Goal: Task Accomplishment & Management: Complete application form

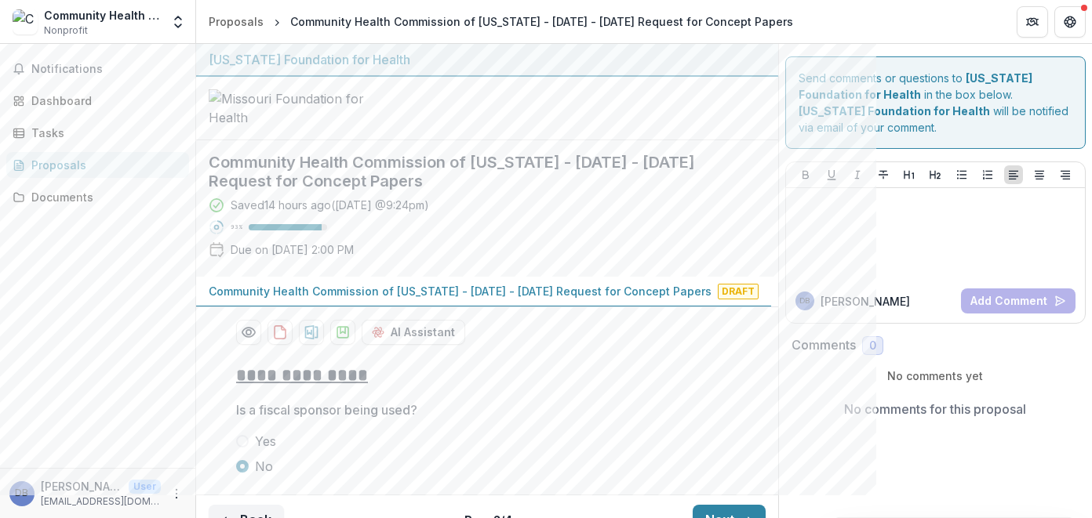
scroll to position [144, 0]
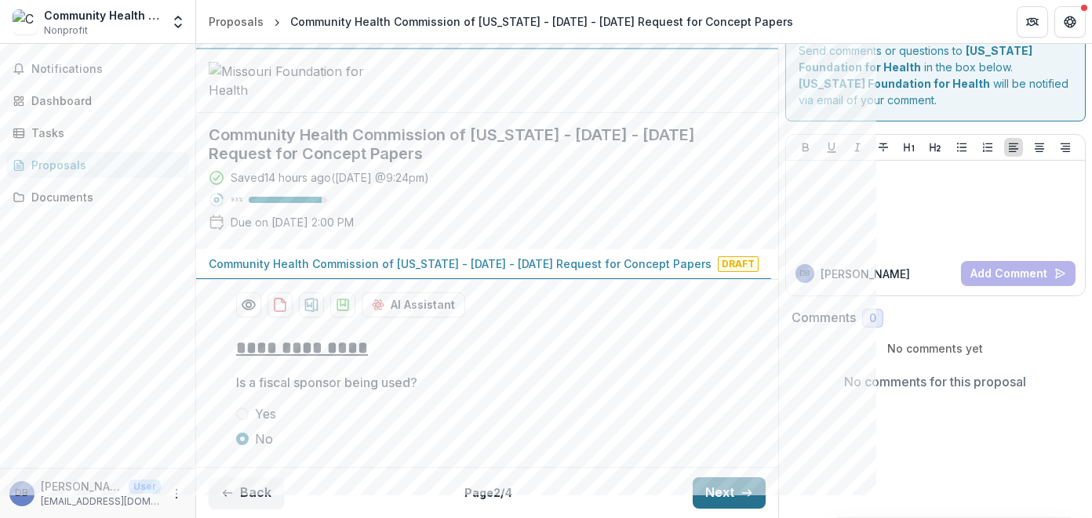
click at [720, 491] on button "Next" at bounding box center [728, 493] width 73 height 31
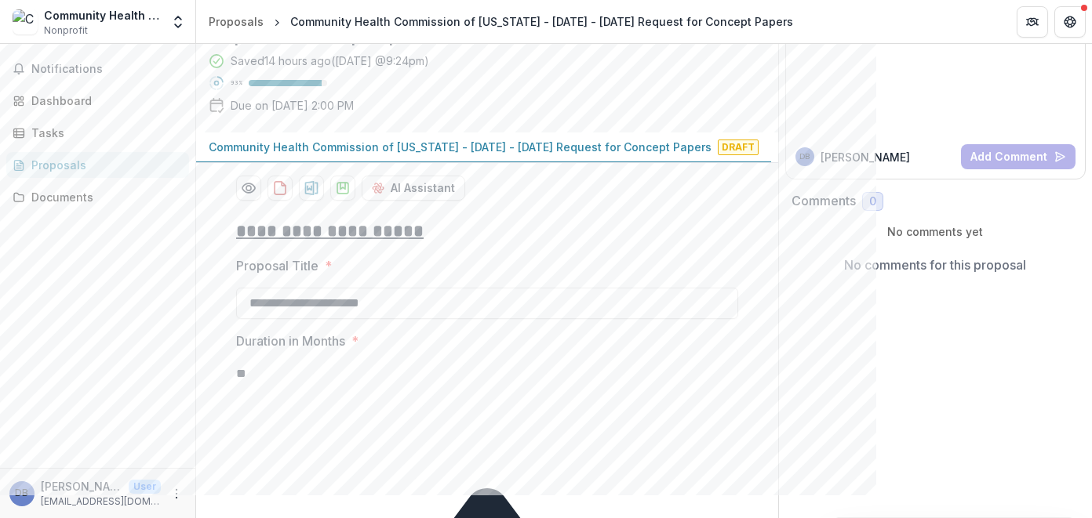
scroll to position [1432, 0]
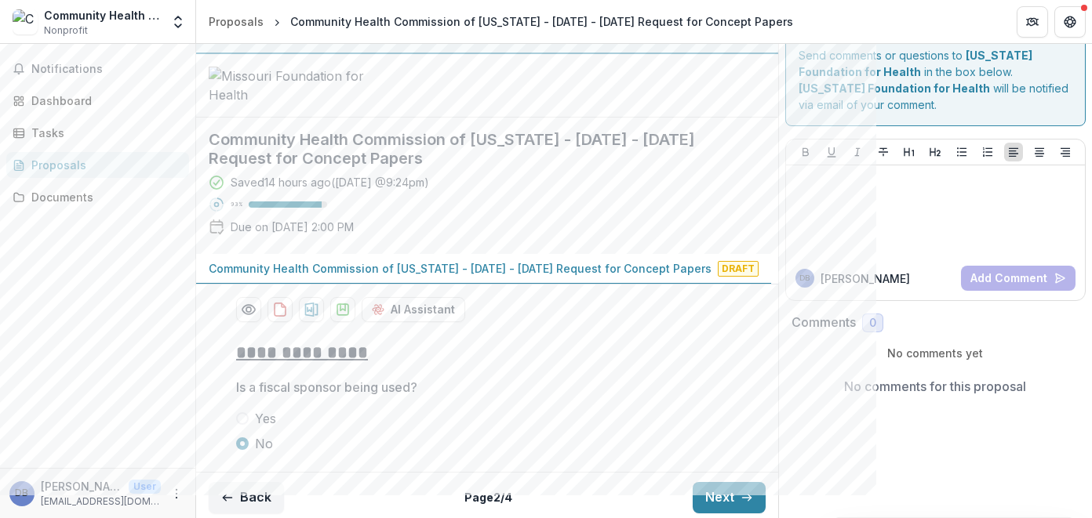
scroll to position [0, 0]
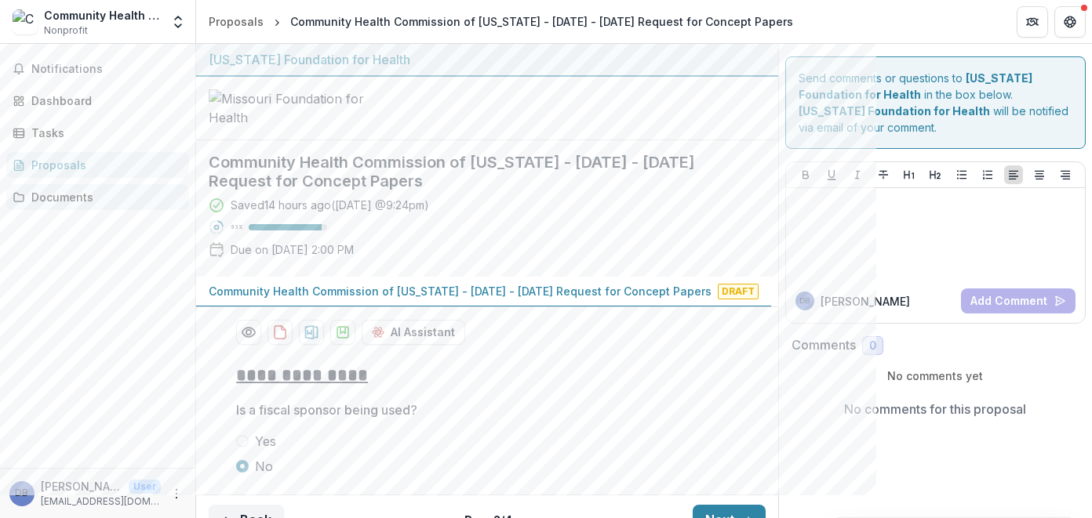
click at [75, 198] on div "Documents" at bounding box center [103, 197] width 145 height 16
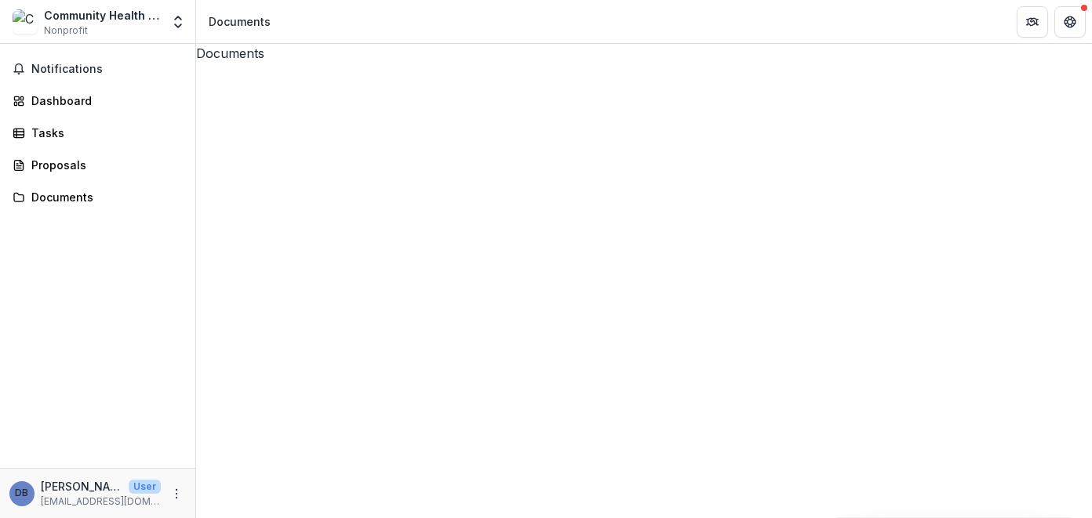
click at [432, 211] on icon at bounding box center [679, 511] width 494 height 600
click at [13, 518] on button "Close" at bounding box center [6, 527] width 13 height 19
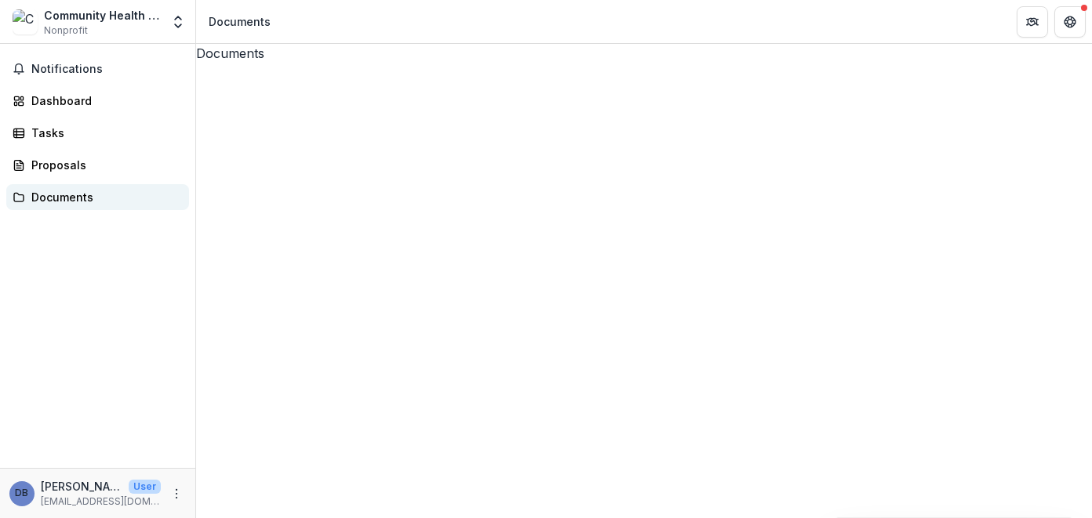
drag, startPoint x: 434, startPoint y: 144, endPoint x: 53, endPoint y: 200, distance: 385.3
click at [53, 200] on div "Documents" at bounding box center [103, 197] width 145 height 16
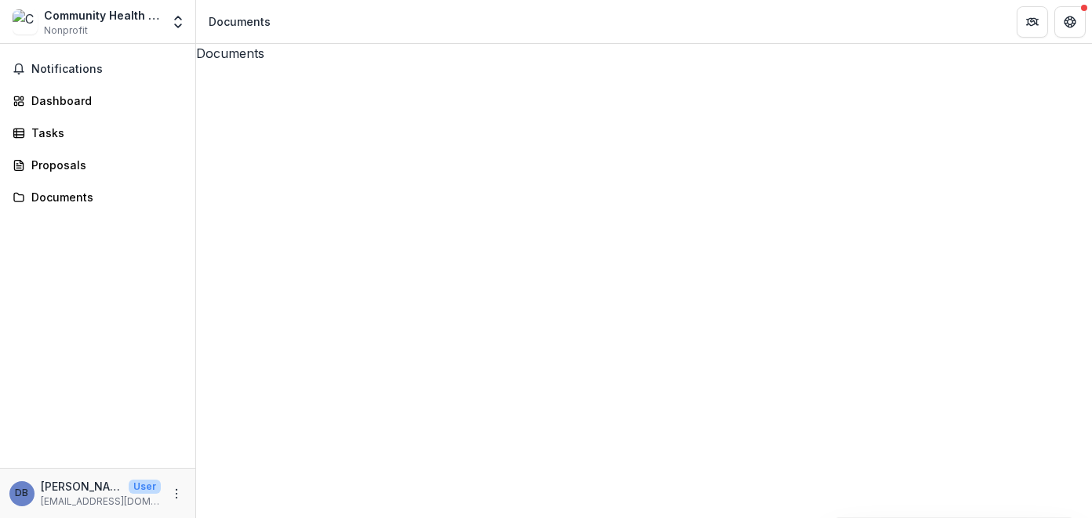
click at [214, 107] on icon at bounding box center [644, 511] width 896 height 896
click at [67, 165] on div "Proposals" at bounding box center [103, 165] width 145 height 16
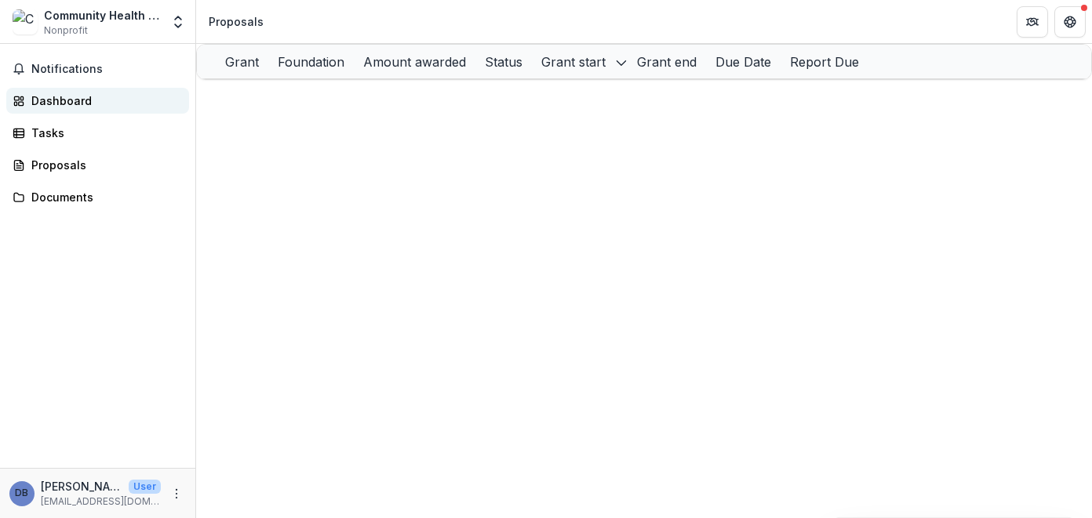
click at [57, 99] on div "Dashboard" at bounding box center [103, 101] width 145 height 16
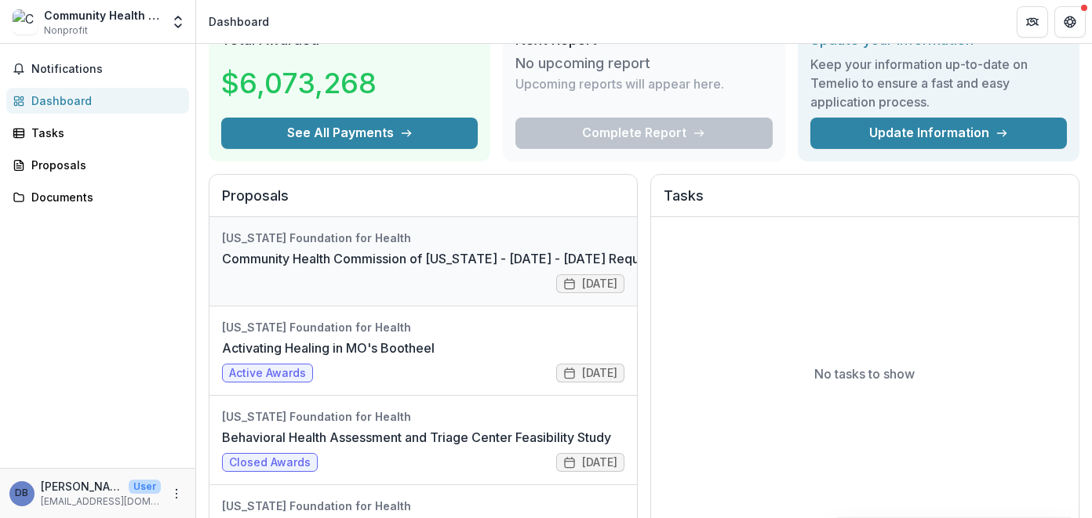
click at [369, 268] on link "Community Health Commission of [US_STATE] - [DATE] - [DATE] Request for Concept…" at bounding box center [499, 258] width 554 height 19
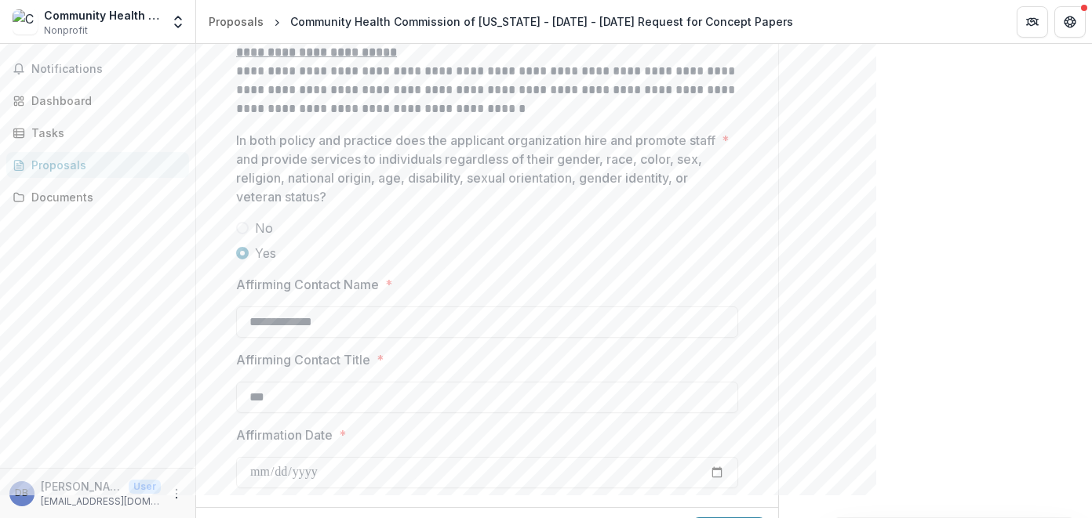
scroll to position [2517, 0]
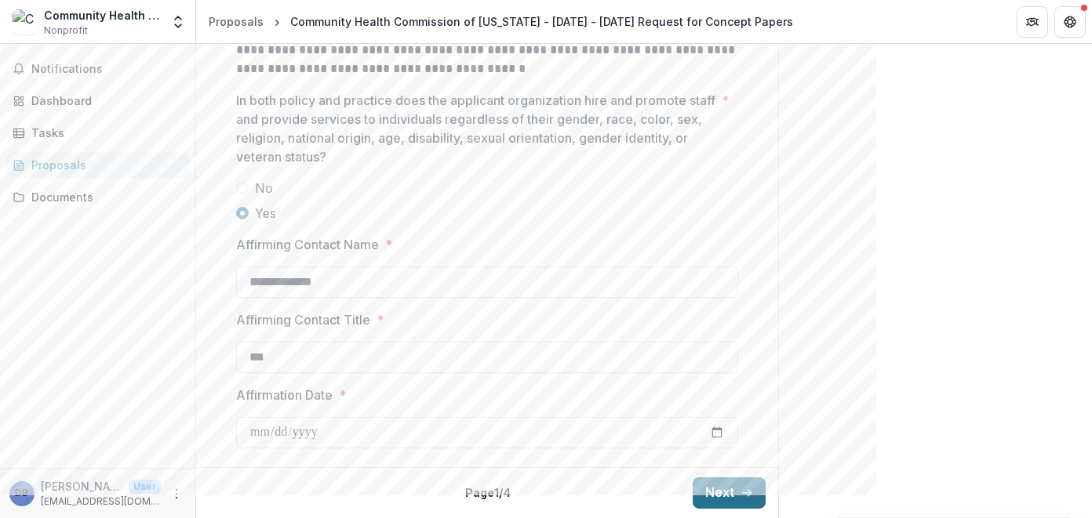
click at [713, 495] on button "Next" at bounding box center [728, 493] width 73 height 31
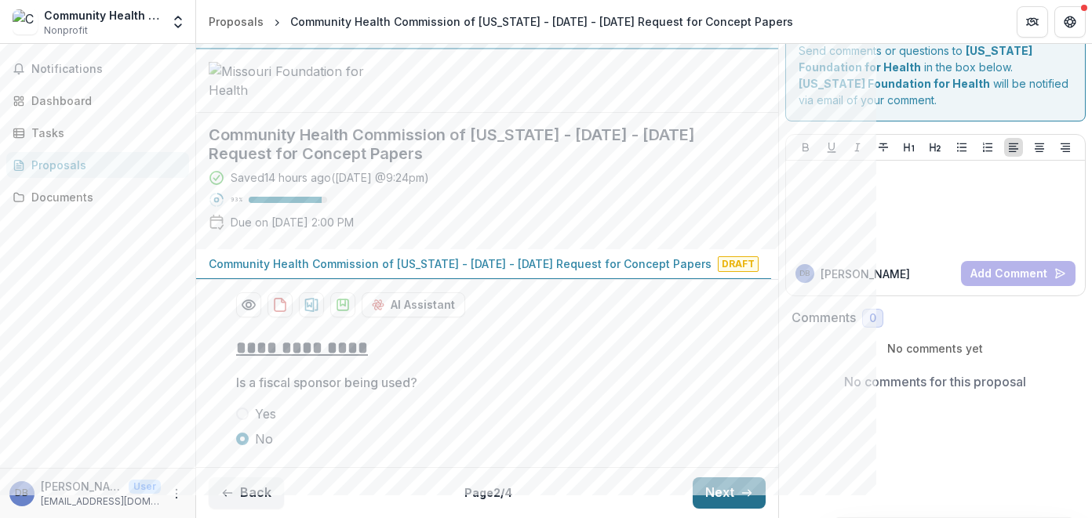
click at [707, 489] on button "Next" at bounding box center [728, 493] width 73 height 31
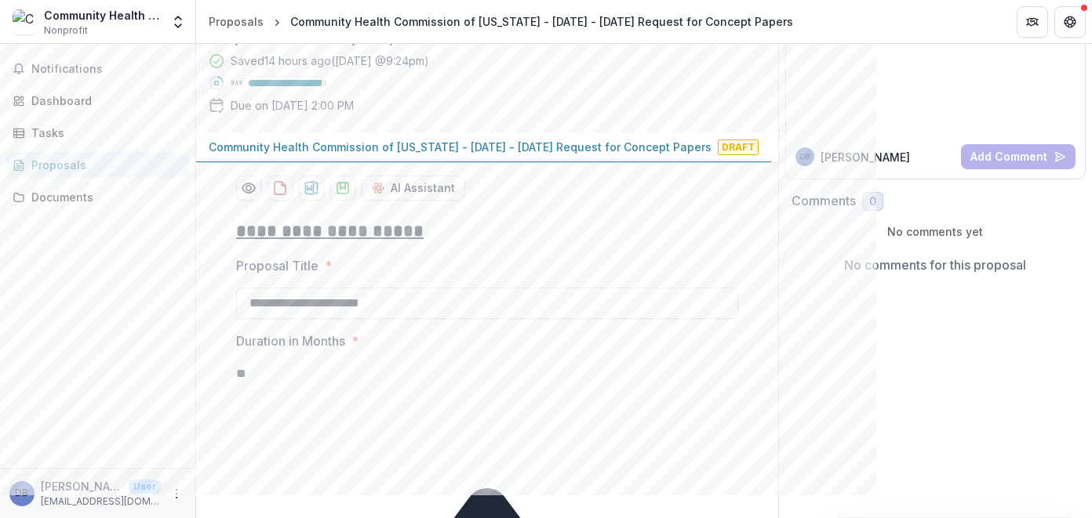
scroll to position [1432, 0]
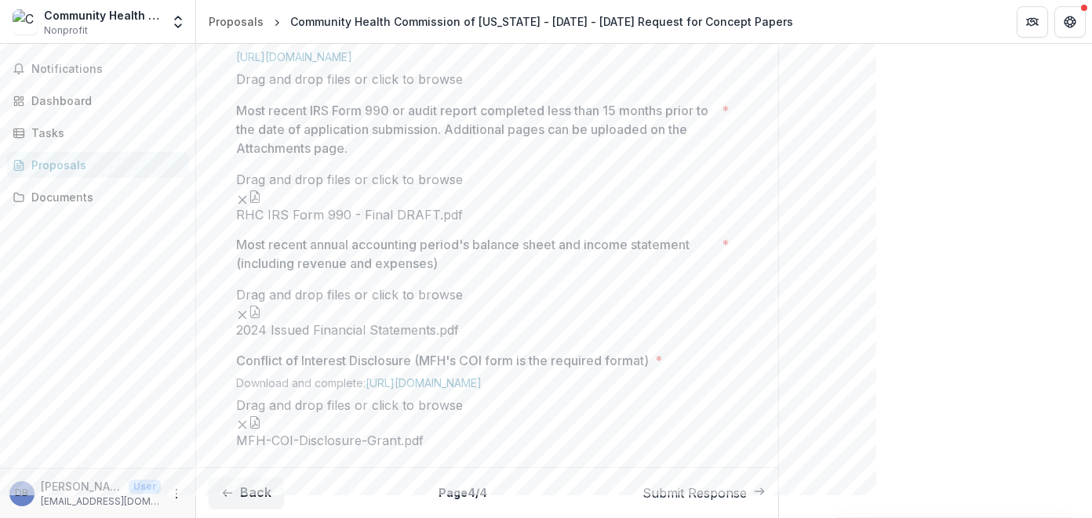
scroll to position [805, 0]
click at [463, 11] on span "click to browse" at bounding box center [417, 3] width 91 height 16
type input "**********"
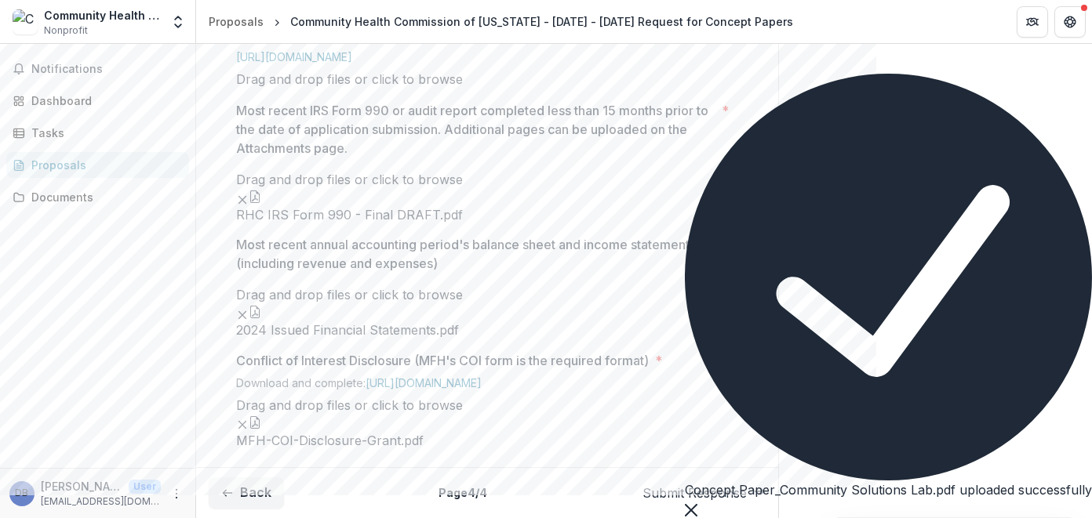
scroll to position [1118, 0]
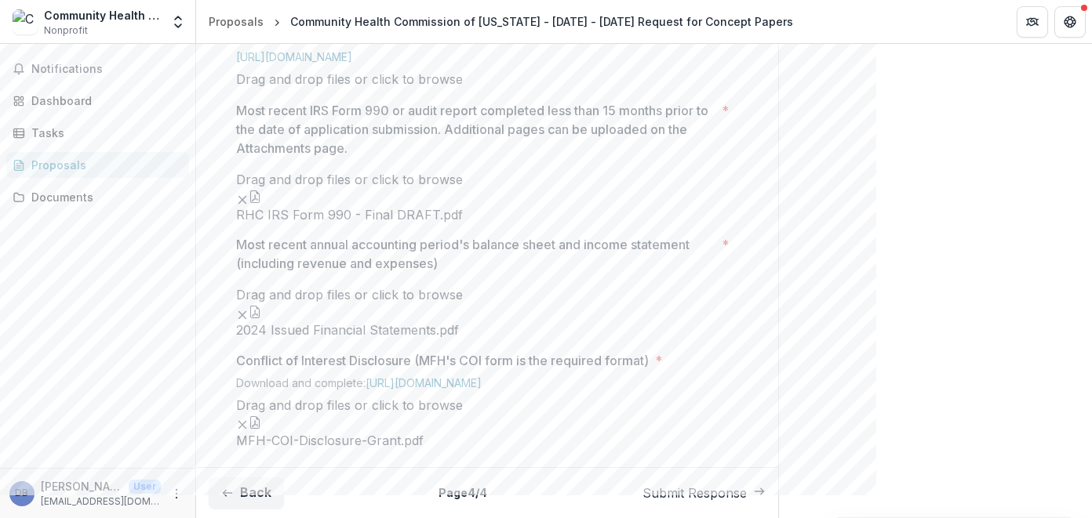
click at [463, 87] on span "click to browse" at bounding box center [417, 79] width 91 height 16
type input "**********"
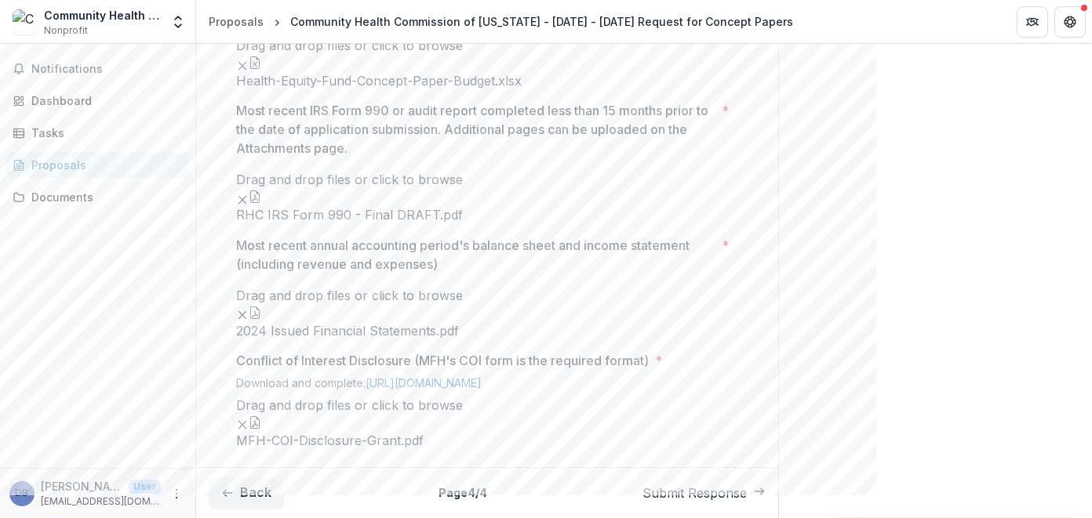
scroll to position [1101, 0]
click at [261, 69] on icon "button" at bounding box center [255, 62] width 13 height 13
click at [352, 30] on link "[URL][DOMAIN_NAME]" at bounding box center [294, 22] width 116 height 13
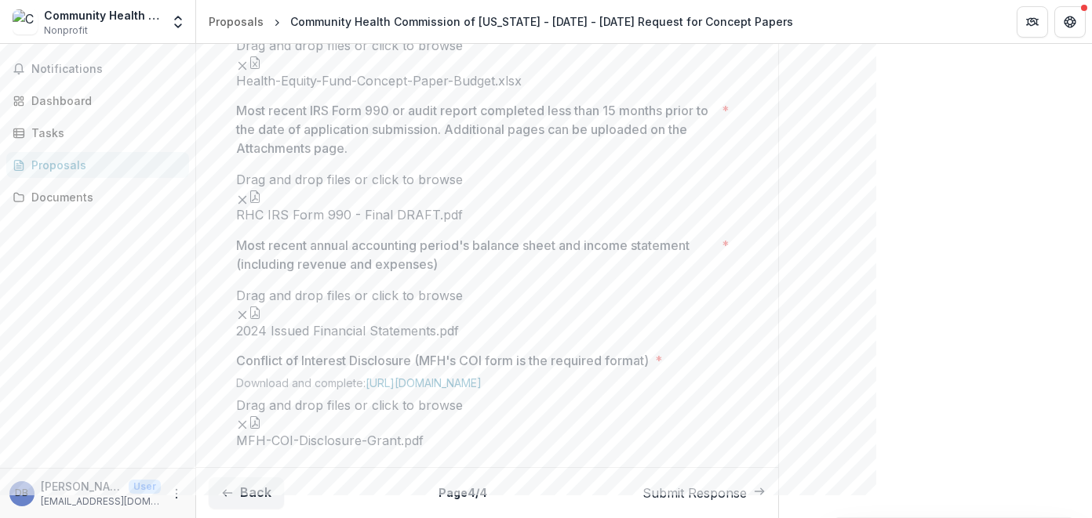
click at [259, 89] on span "Health-Equity-Fund-Concept-Paper-Budget.xlsx" at bounding box center [378, 81] width 285 height 15
click at [270, 89] on span "Health-Equity-Fund-Concept-Paper-Budget.xlsx" at bounding box center [378, 81] width 285 height 15
click at [261, 69] on icon "button" at bounding box center [255, 62] width 13 height 13
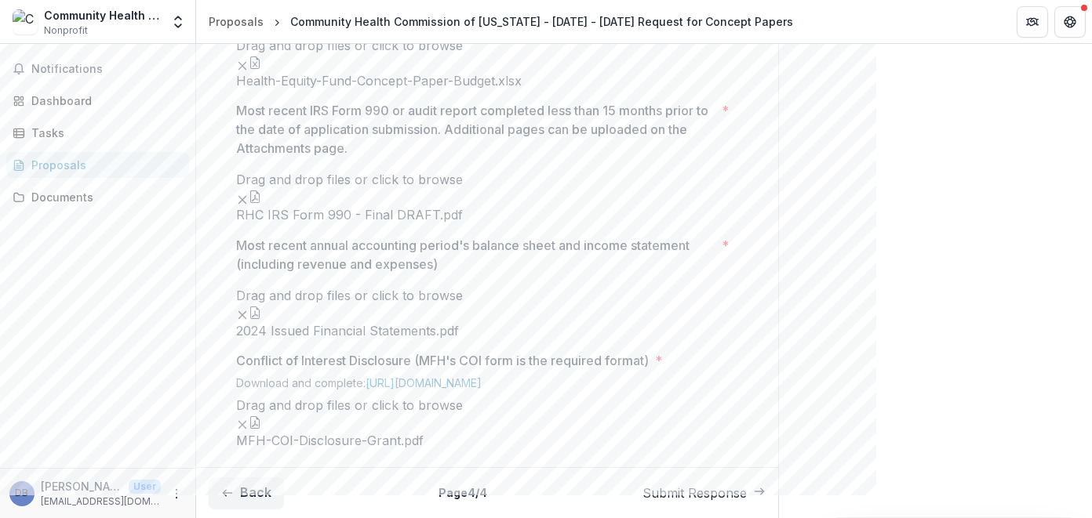
click at [246, 69] on line "Remove File" at bounding box center [242, 65] width 7 height 7
click at [463, 87] on span "click to browse" at bounding box center [417, 79] width 91 height 16
type input "**********"
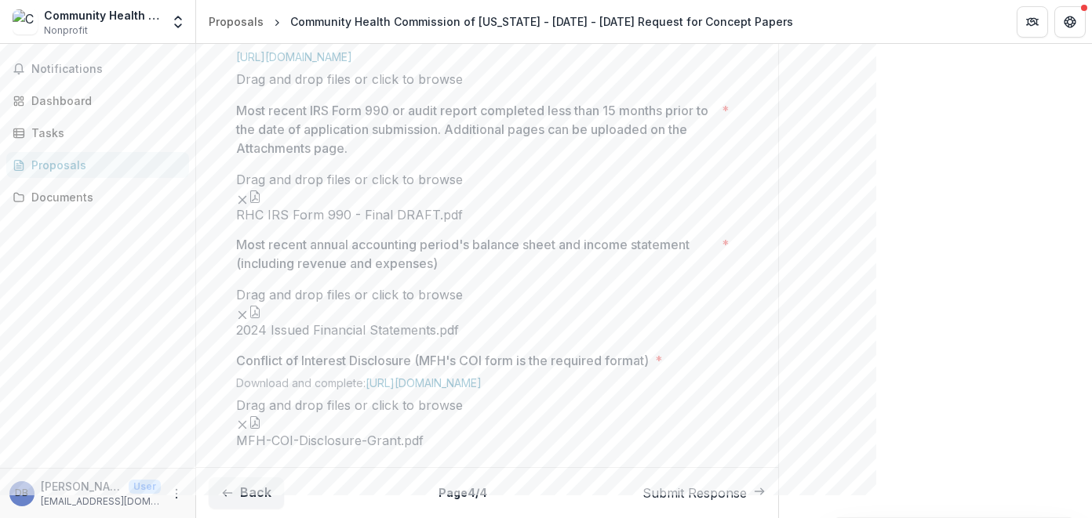
click at [13, 518] on button "Close" at bounding box center [6, 527] width 13 height 19
click at [463, 87] on span "click to browse" at bounding box center [417, 79] width 91 height 16
type input "**********"
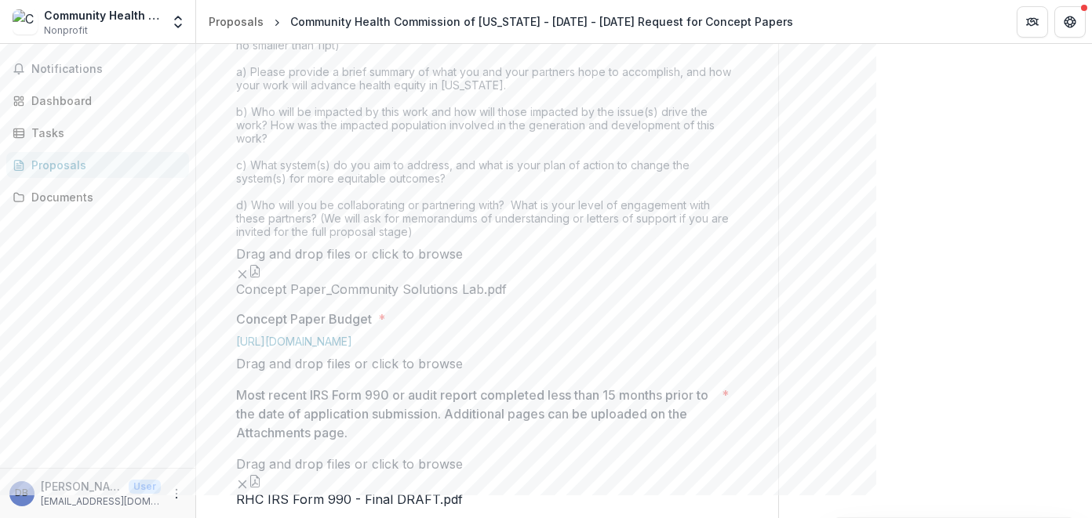
scroll to position [423, 0]
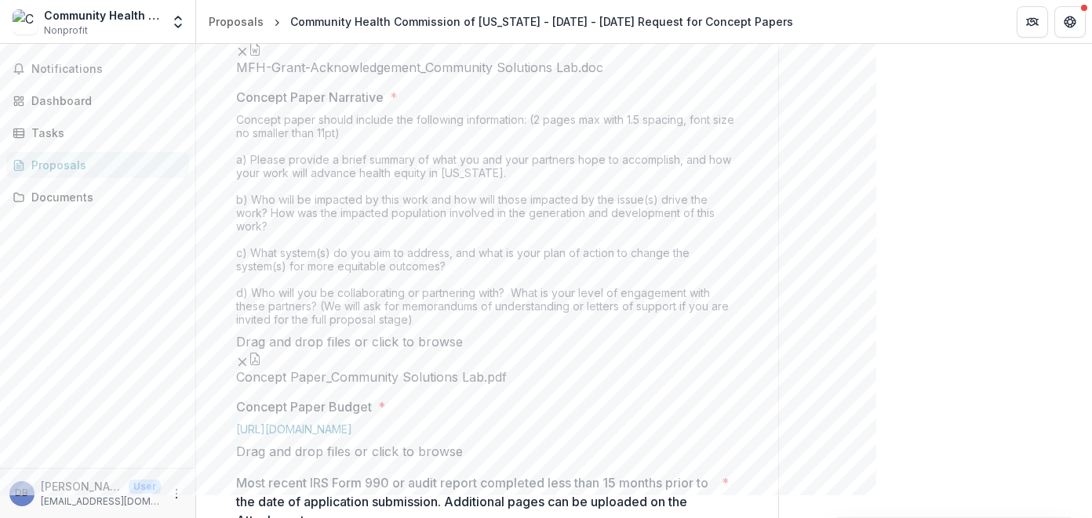
click at [261, 56] on icon "button" at bounding box center [255, 49] width 13 height 13
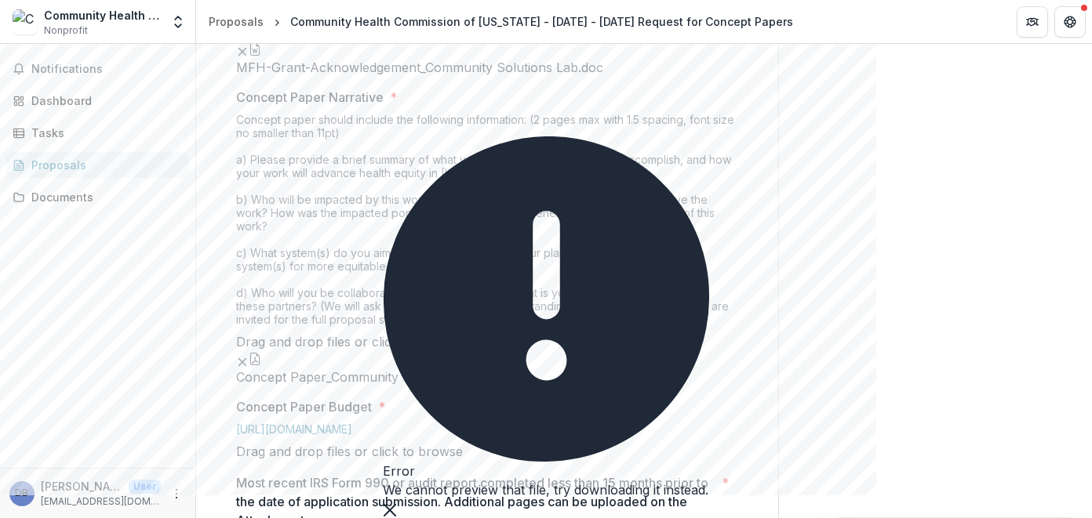
click at [396, 500] on button "Close" at bounding box center [389, 509] width 13 height 19
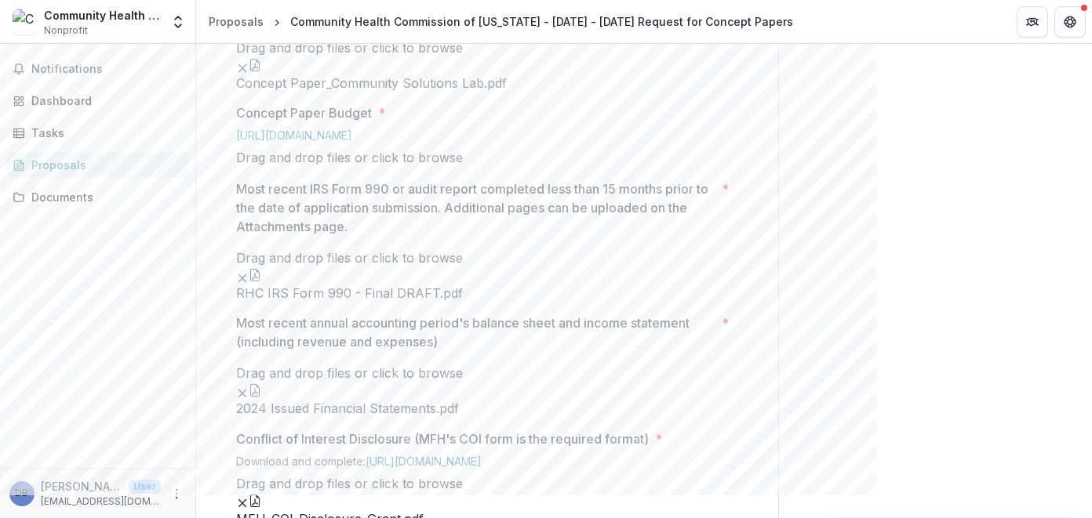
scroll to position [815, 0]
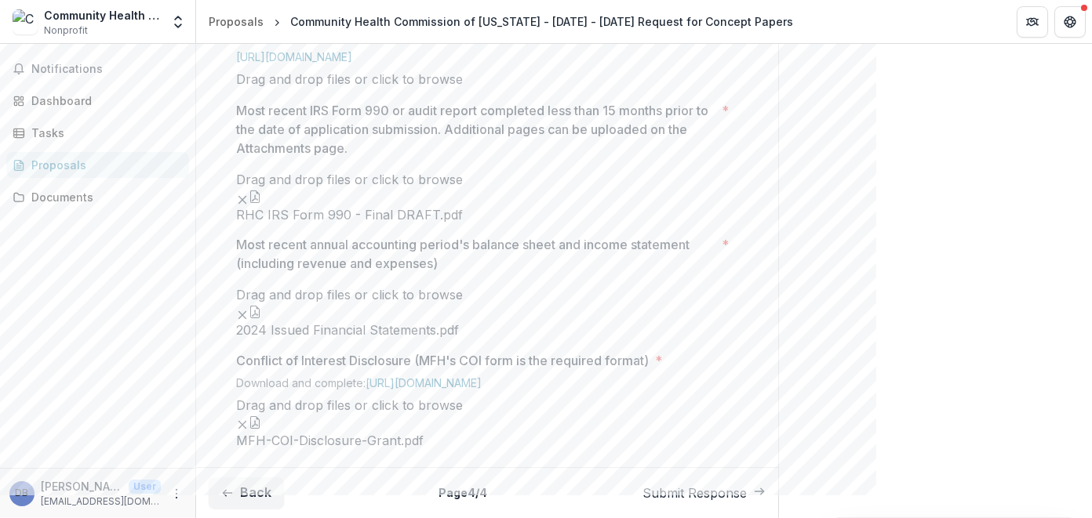
click at [13, 518] on button "Close" at bounding box center [6, 527] width 13 height 19
click at [463, 87] on span "click to browse" at bounding box center [417, 79] width 91 height 16
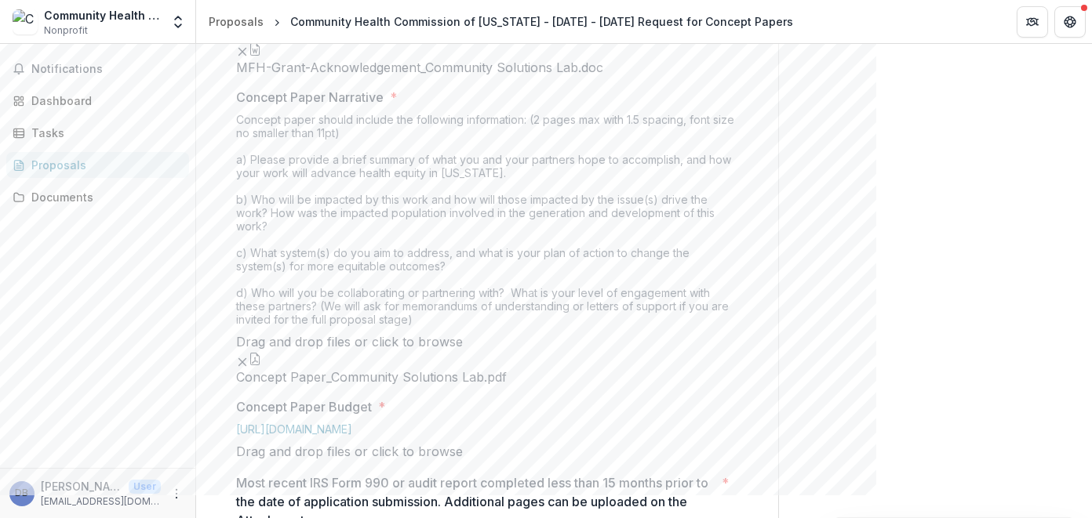
scroll to position [344, 0]
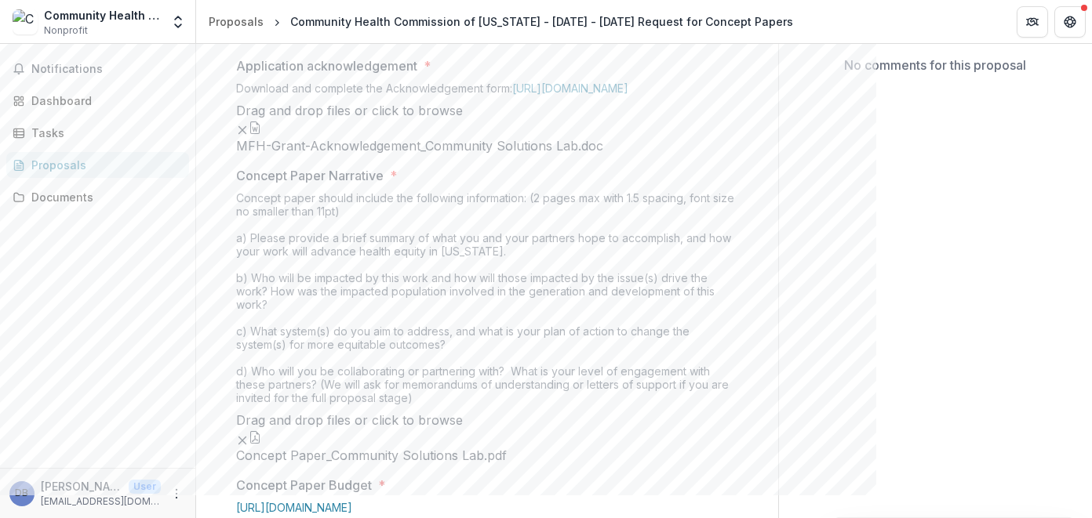
click at [261, 134] on icon "button" at bounding box center [255, 128] width 13 height 13
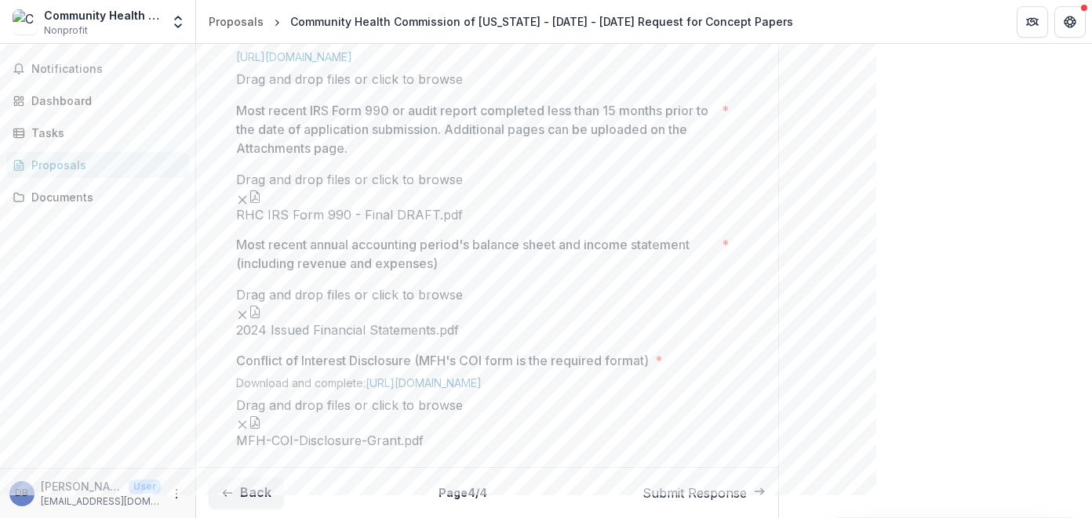
scroll to position [1129, 0]
click at [463, 87] on span "click to browse" at bounding box center [417, 79] width 91 height 16
type input "**********"
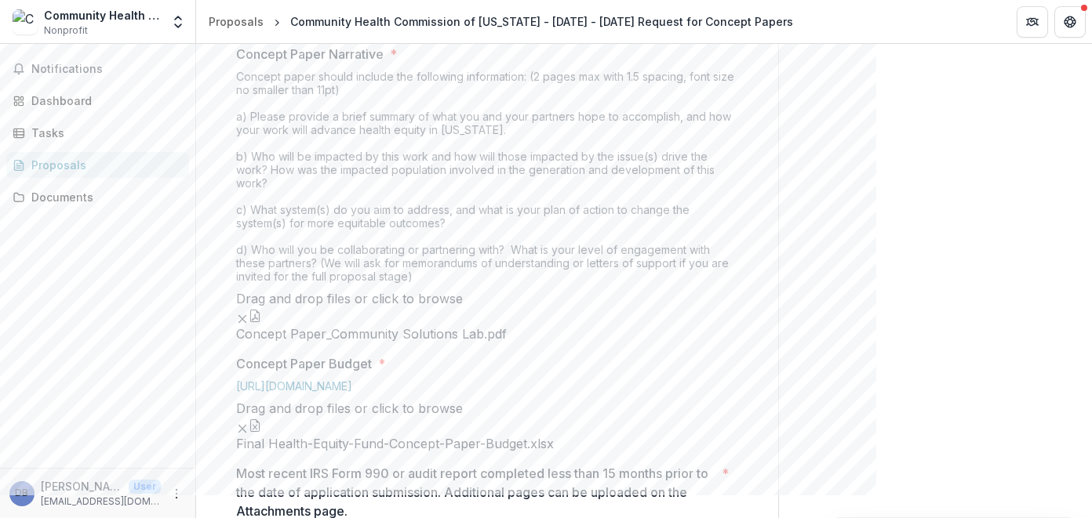
scroll to position [501, 0]
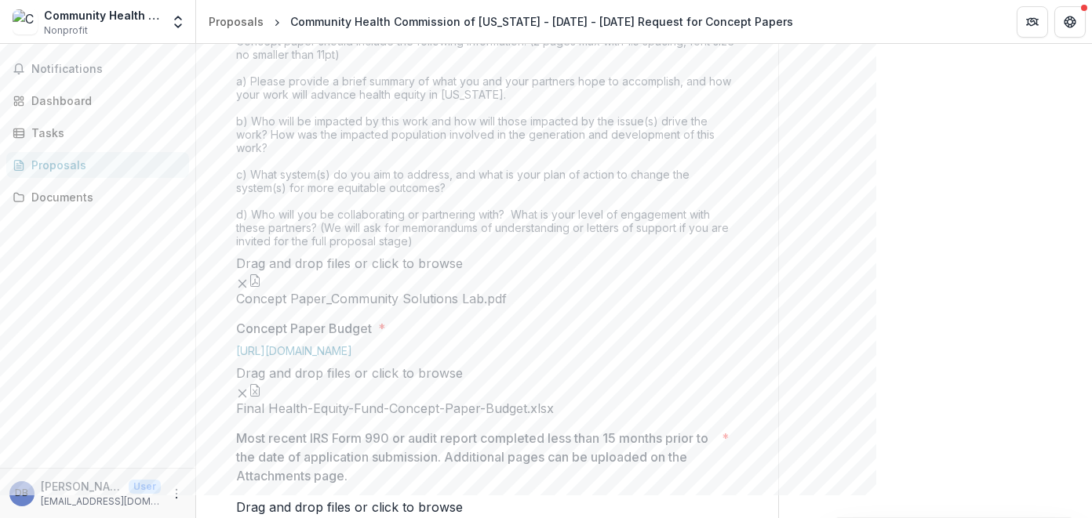
click at [13, 518] on button "Close" at bounding box center [6, 527] width 13 height 19
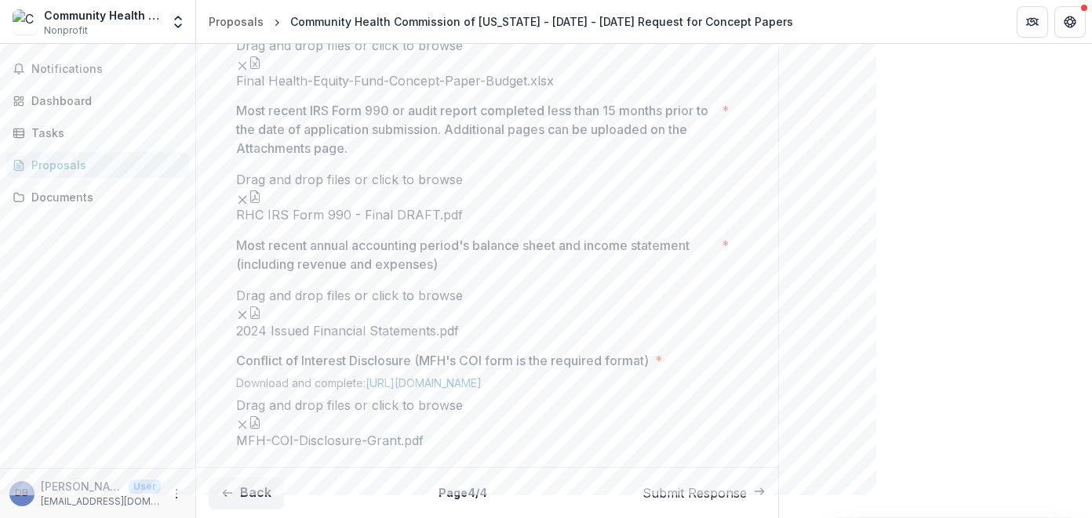
scroll to position [1050, 0]
click at [257, 67] on icon "button" at bounding box center [255, 64] width 5 height 5
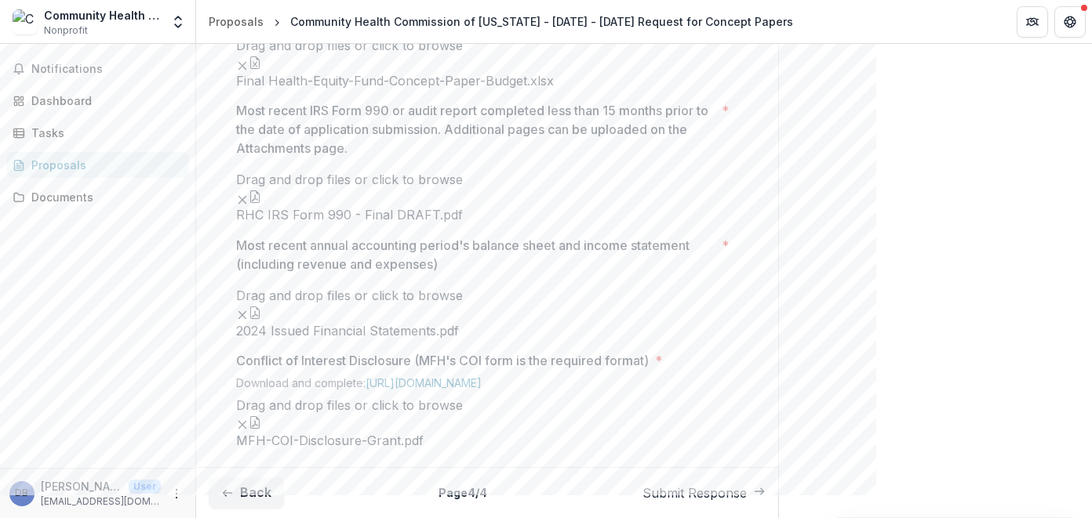
click at [260, 203] on button "button" at bounding box center [255, 197] width 13 height 13
click at [13, 518] on button "Close" at bounding box center [6, 527] width 13 height 19
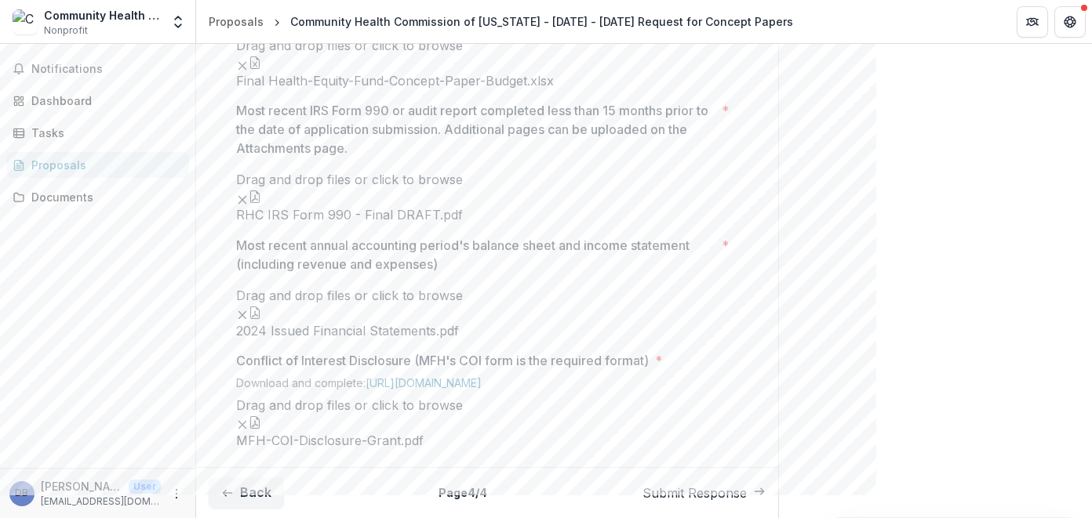
click at [261, 307] on icon "button" at bounding box center [255, 313] width 13 height 13
click at [13, 518] on button "Close" at bounding box center [6, 527] width 13 height 19
click at [257, 416] on button "button" at bounding box center [255, 422] width 13 height 13
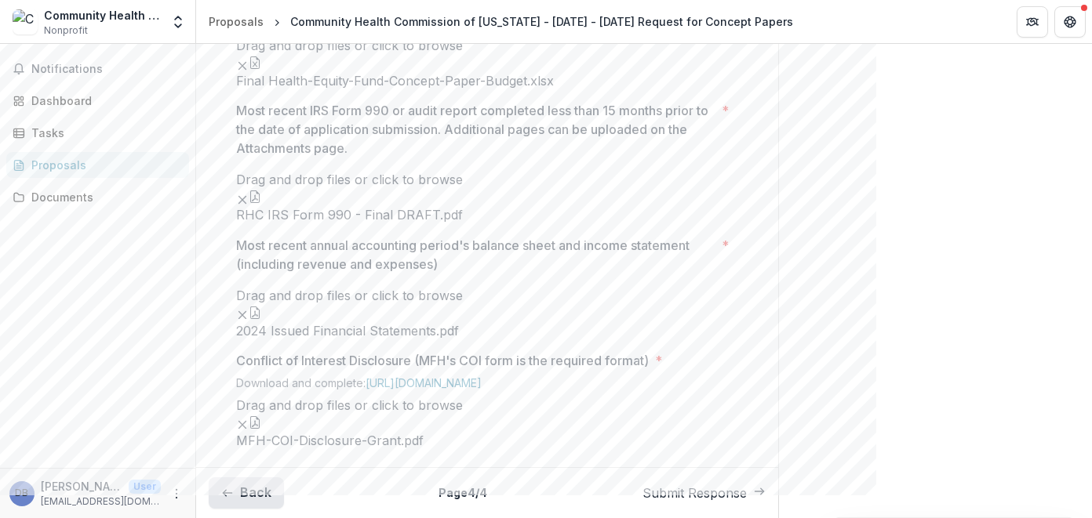
click at [239, 495] on button "Back" at bounding box center [246, 493] width 75 height 31
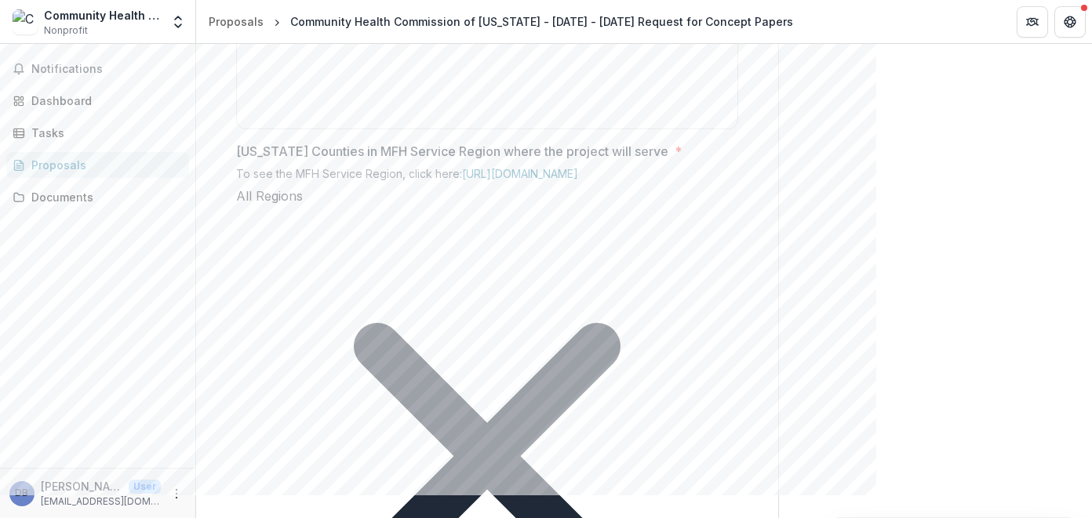
scroll to position [1432, 0]
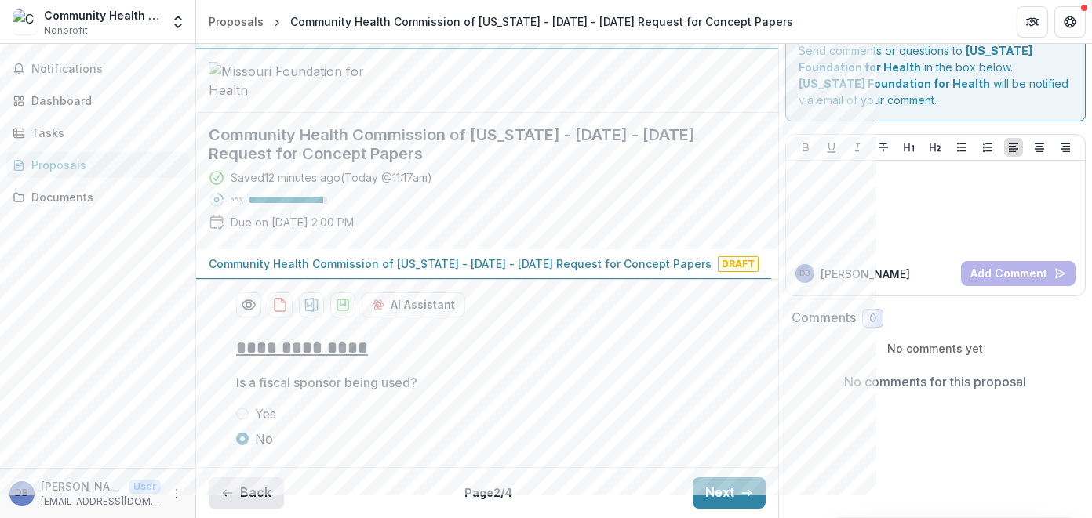
click at [250, 499] on button "Back" at bounding box center [246, 493] width 75 height 31
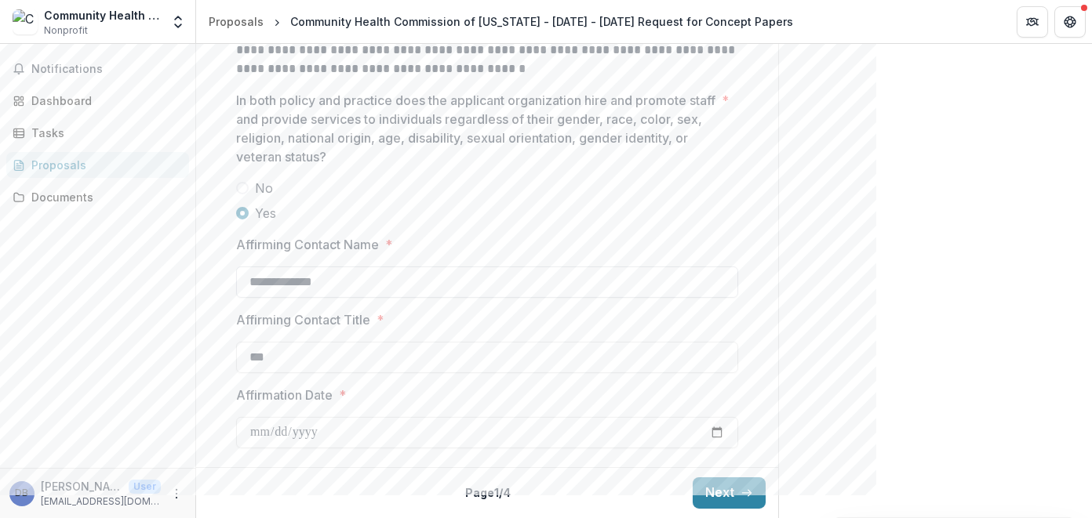
scroll to position [2517, 0]
click at [712, 489] on button "Next" at bounding box center [728, 493] width 73 height 31
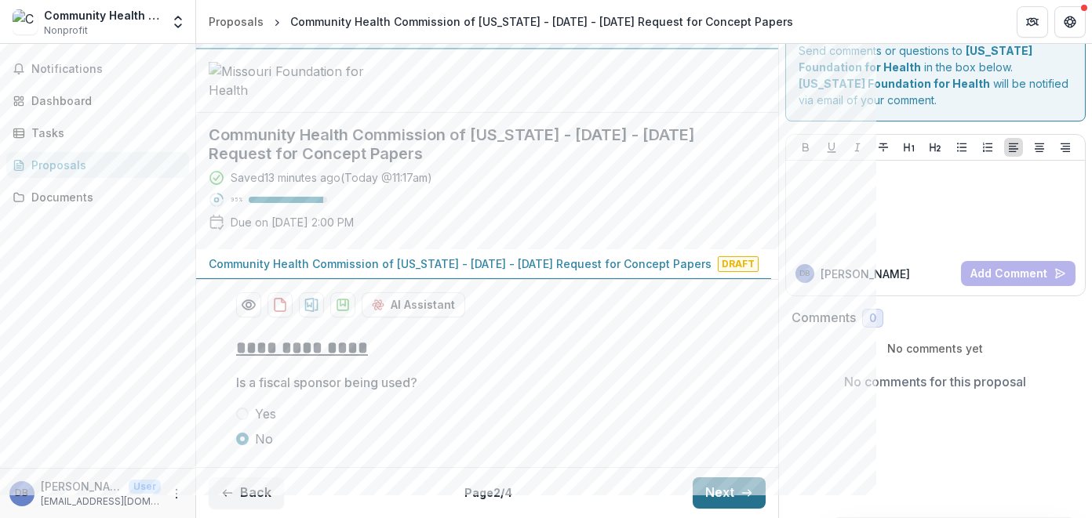
scroll to position [144, 0]
click at [712, 493] on button "Next" at bounding box center [728, 493] width 73 height 31
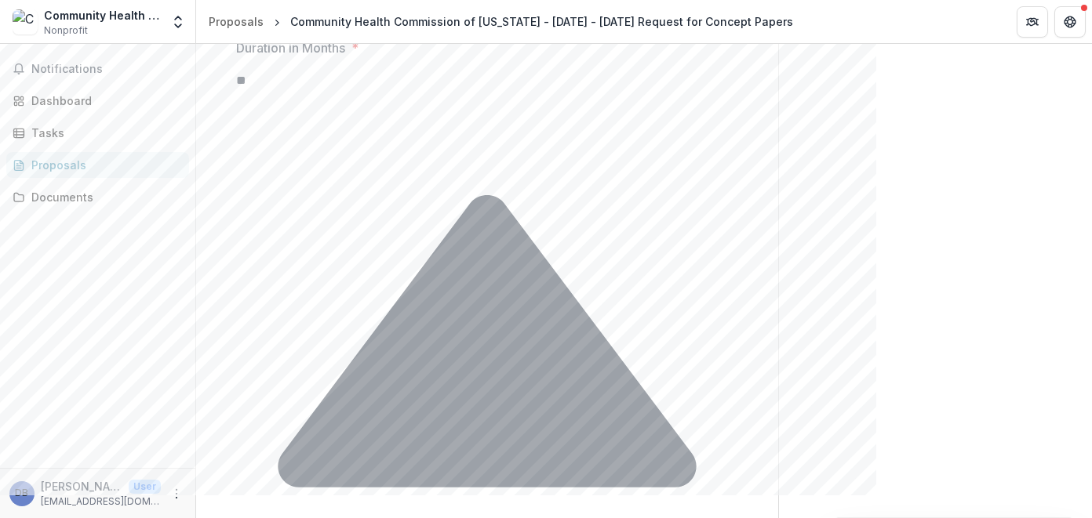
scroll to position [334, 0]
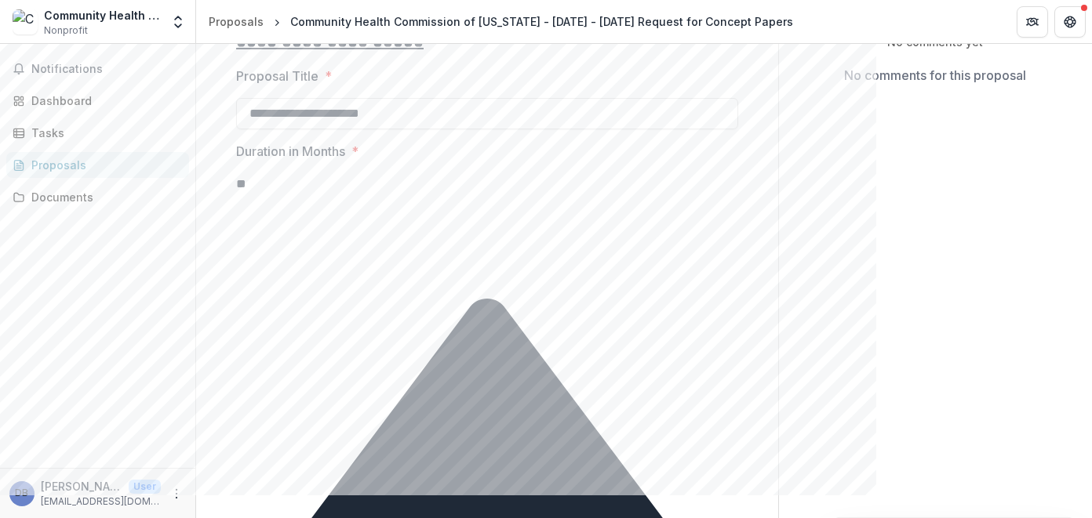
drag, startPoint x: 307, startPoint y: 383, endPoint x: 255, endPoint y: 383, distance: 52.6
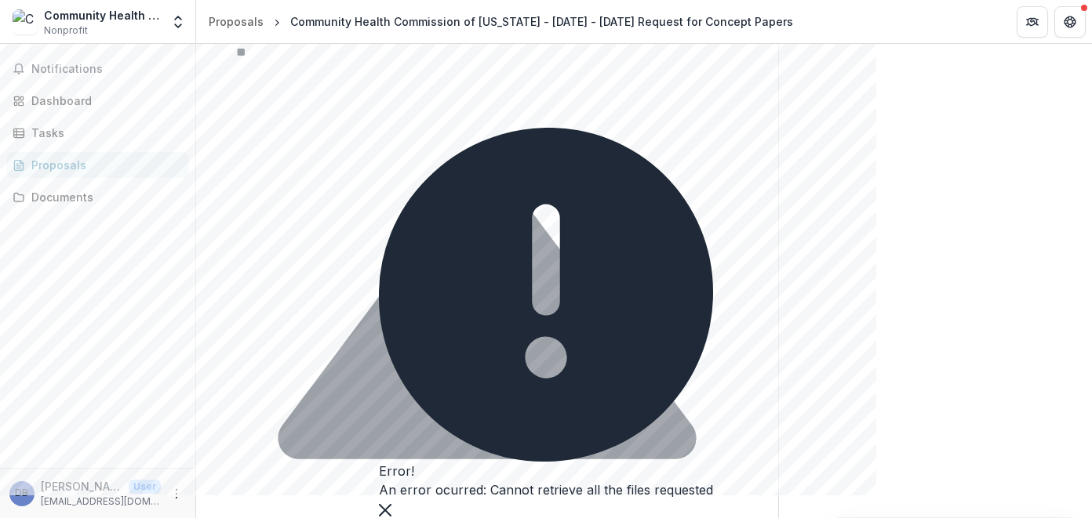
scroll to position [491, 0]
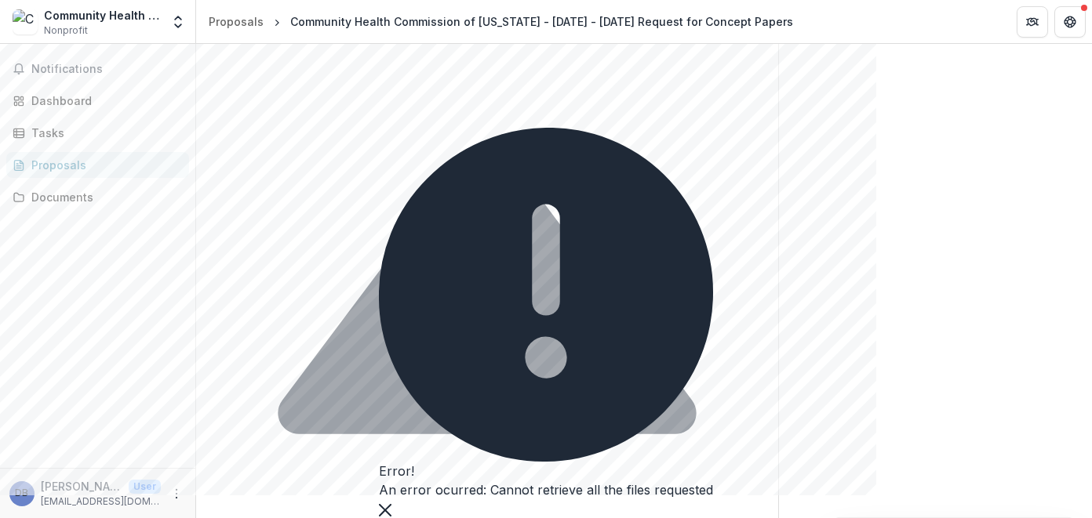
type input "********"
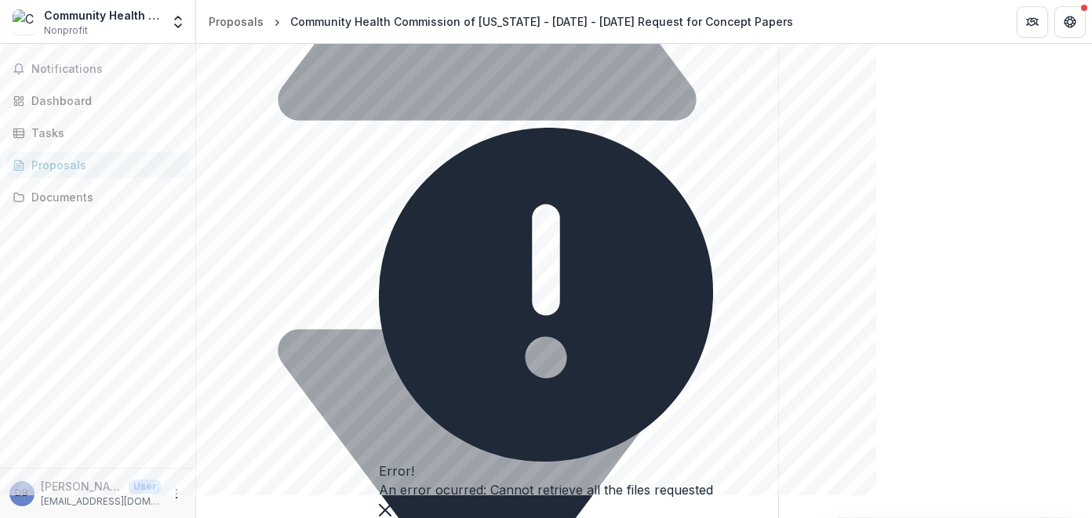
scroll to position [726, 0]
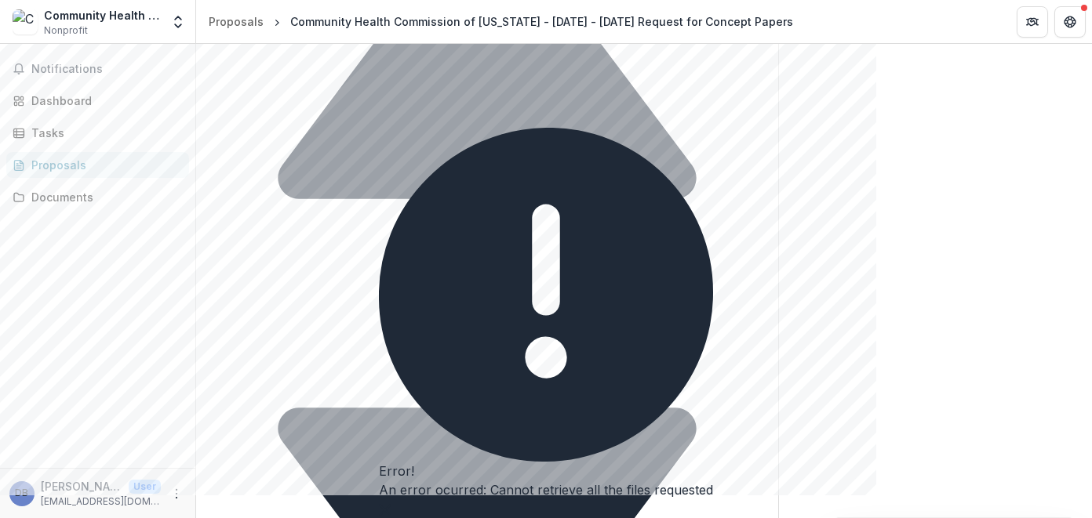
type input "********"
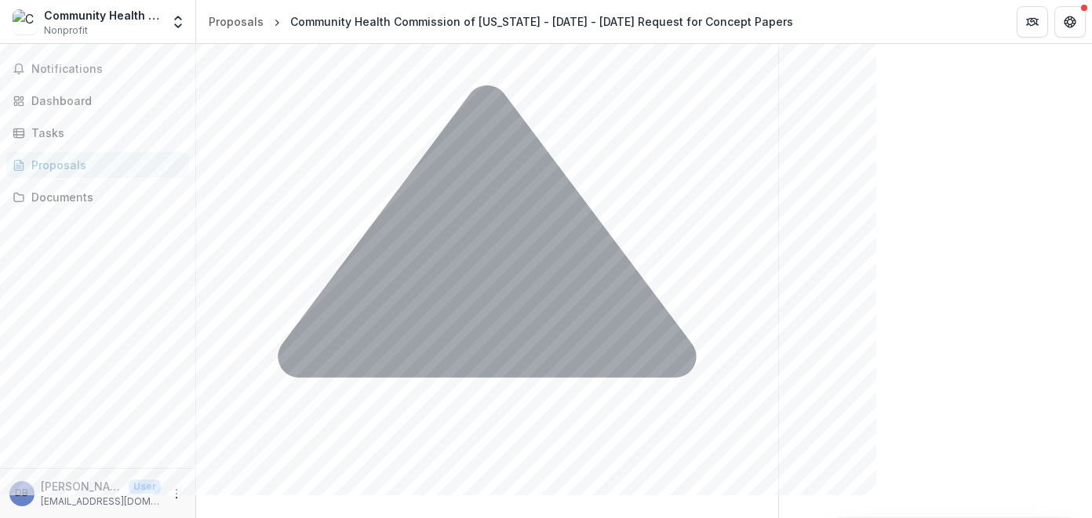
scroll to position [648, 0]
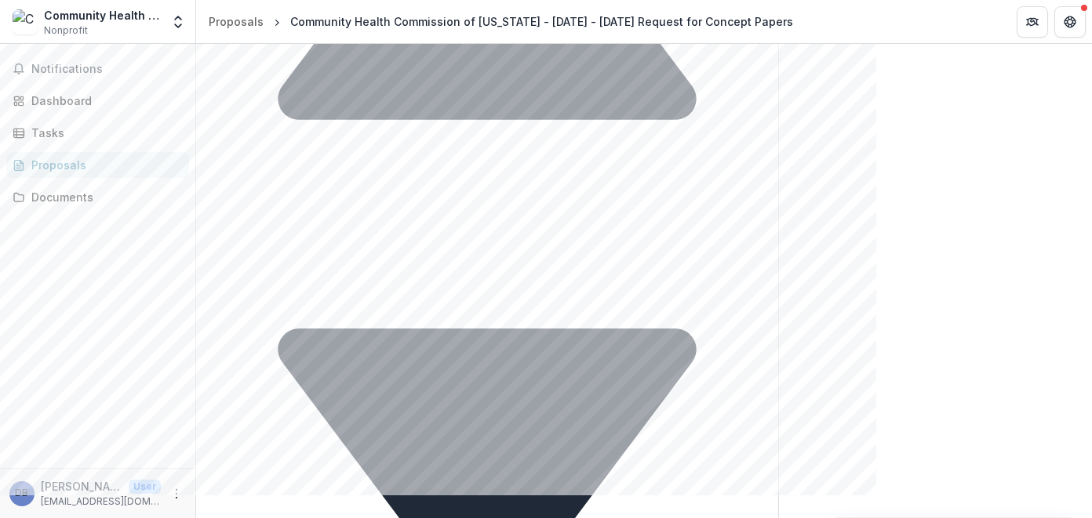
scroll to position [751, 0]
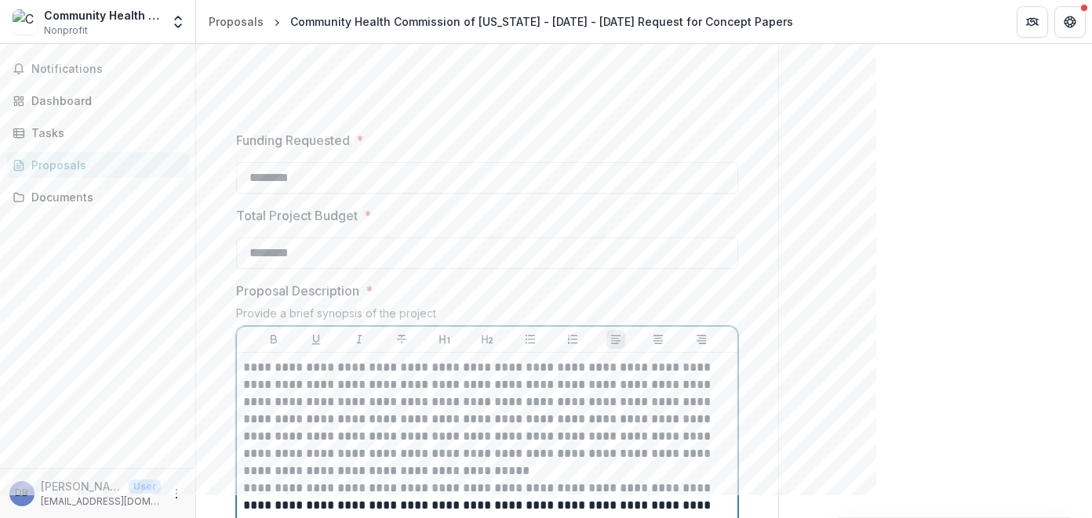
scroll to position [1432, 0]
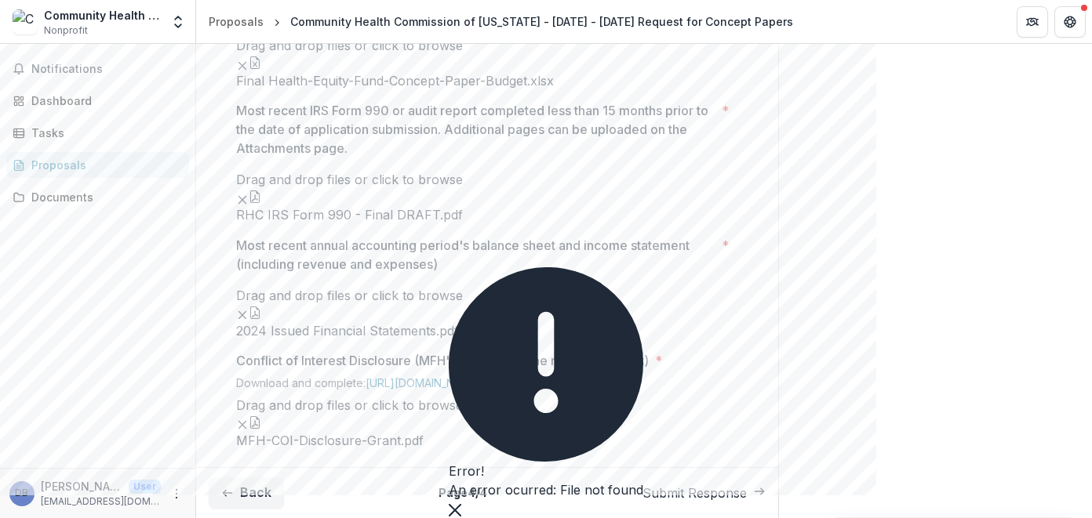
scroll to position [1885, 0]
click at [461, 500] on button "Close" at bounding box center [455, 509] width 13 height 19
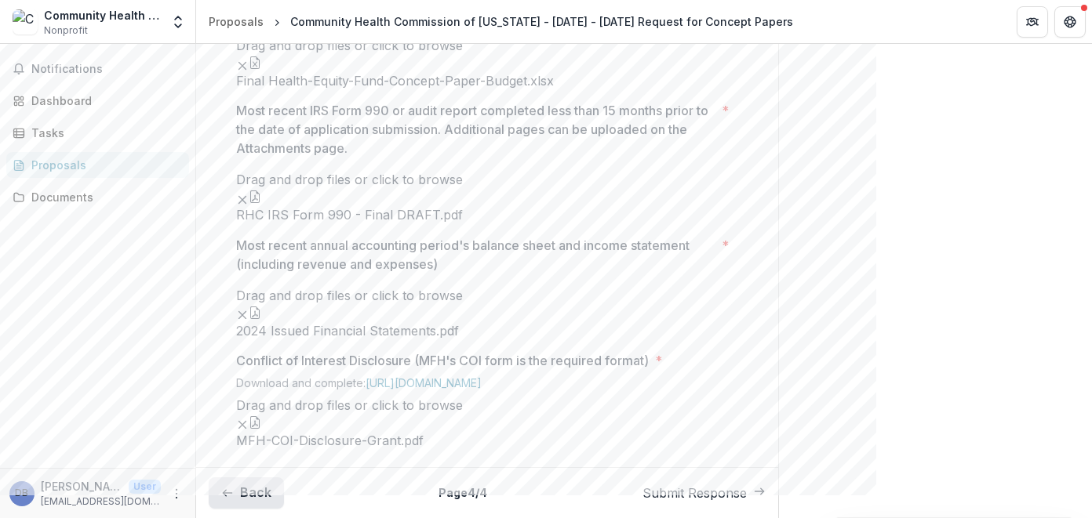
click at [238, 489] on button "Back" at bounding box center [246, 493] width 75 height 31
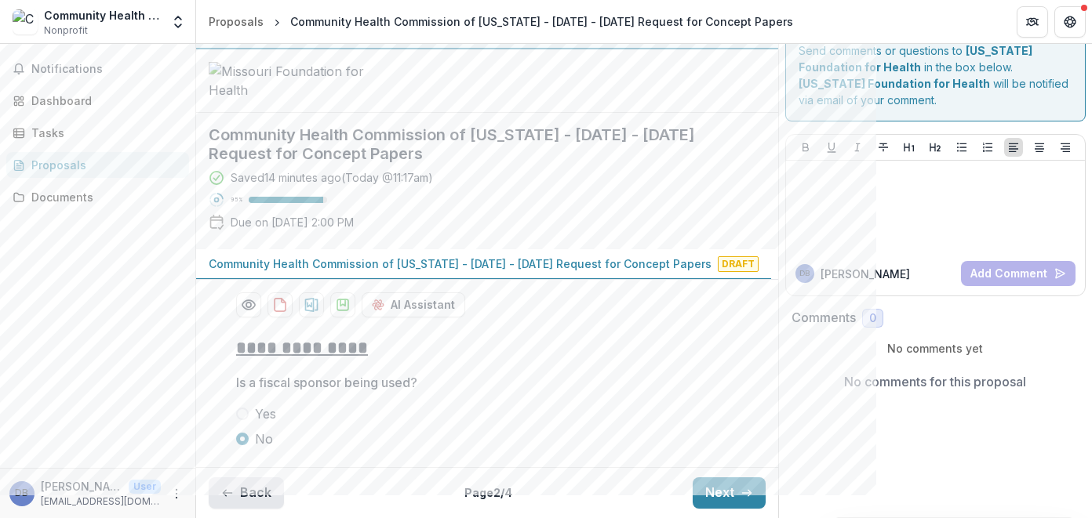
click at [255, 489] on button "Back" at bounding box center [246, 493] width 75 height 31
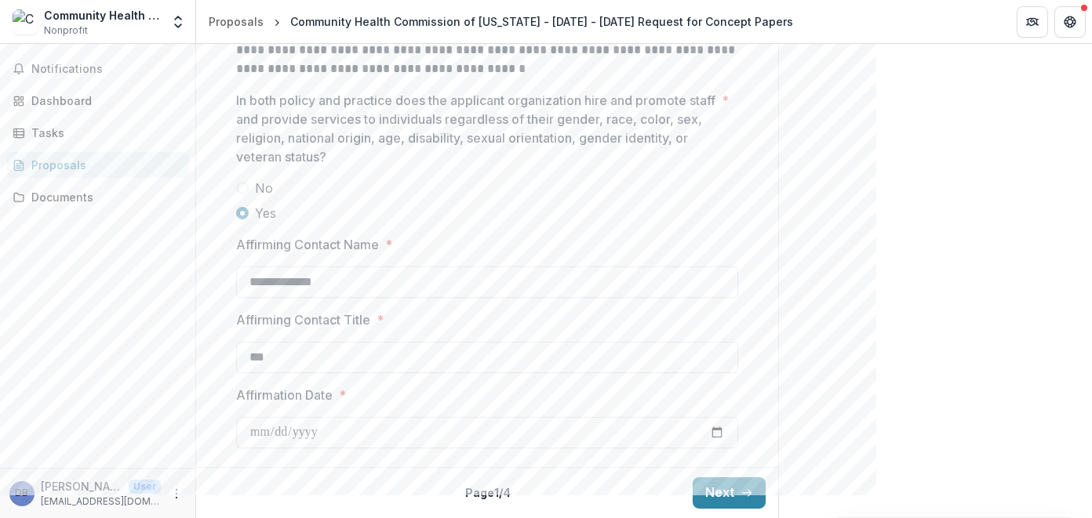
scroll to position [2517, 0]
click at [715, 500] on button "Next" at bounding box center [728, 493] width 73 height 31
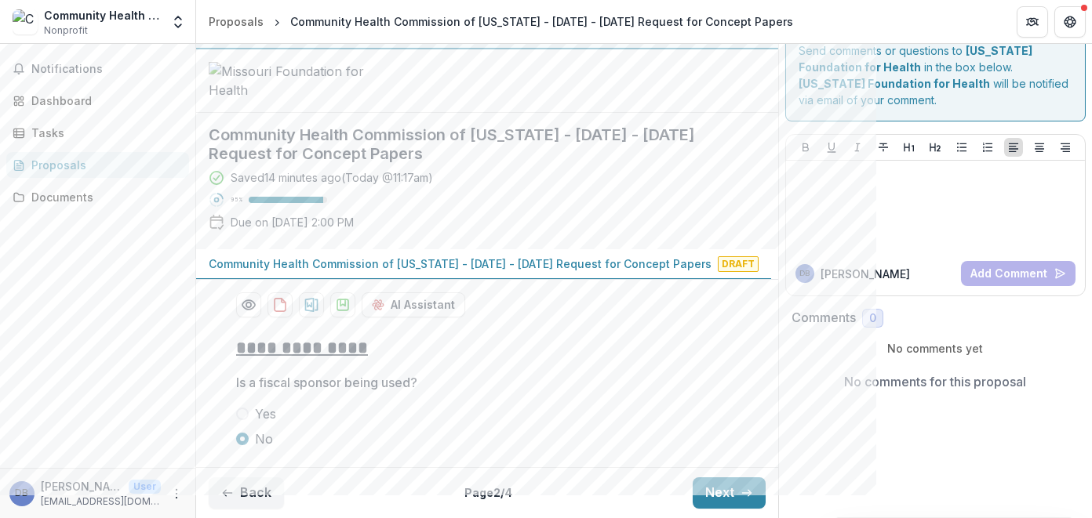
scroll to position [144, 0]
click at [716, 493] on button "Next" at bounding box center [728, 493] width 73 height 31
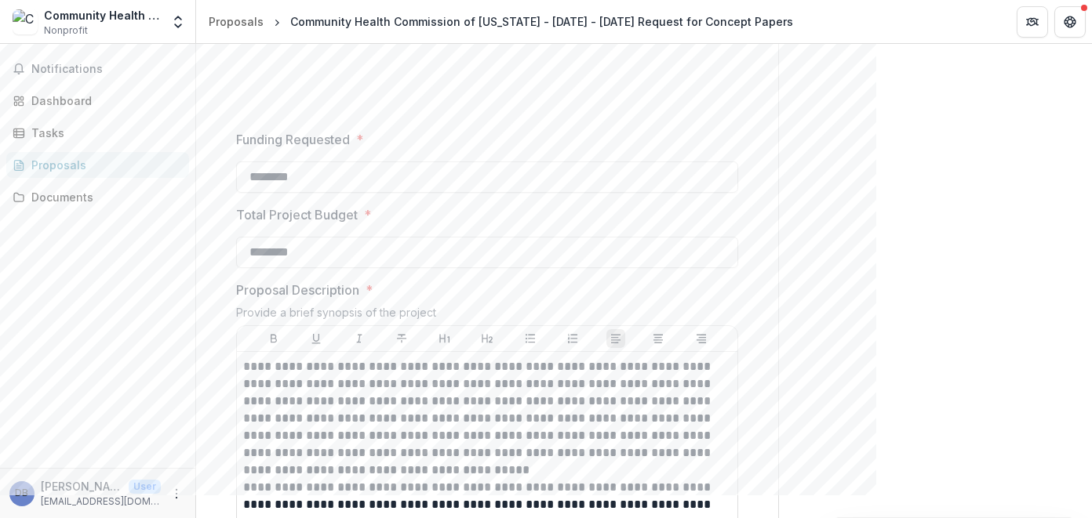
scroll to position [1432, 0]
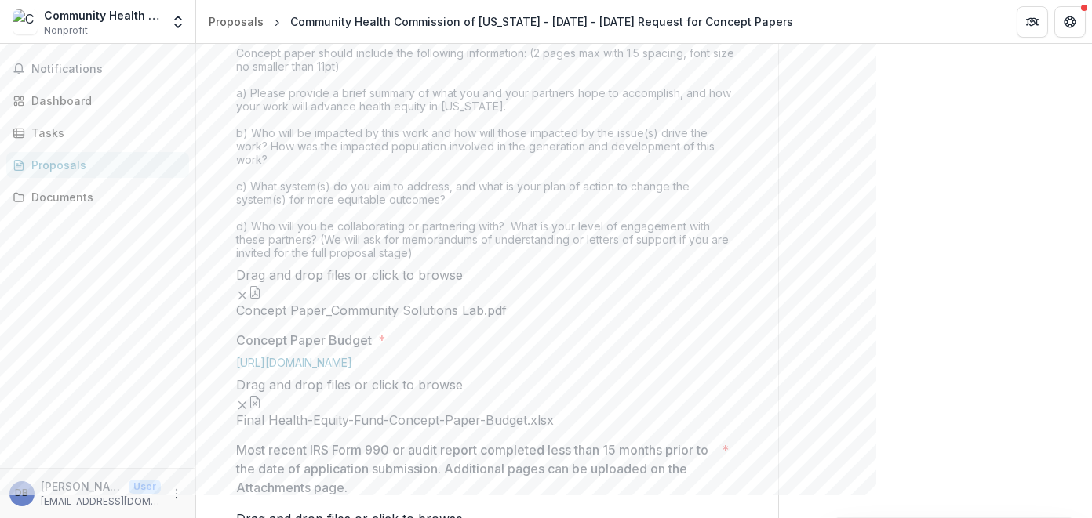
scroll to position [491, 0]
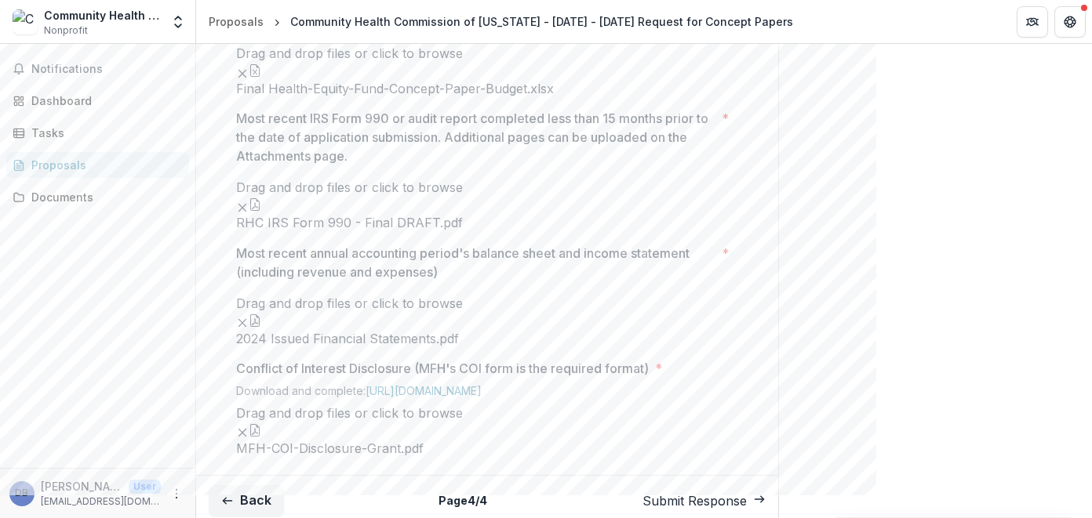
scroll to position [883, 0]
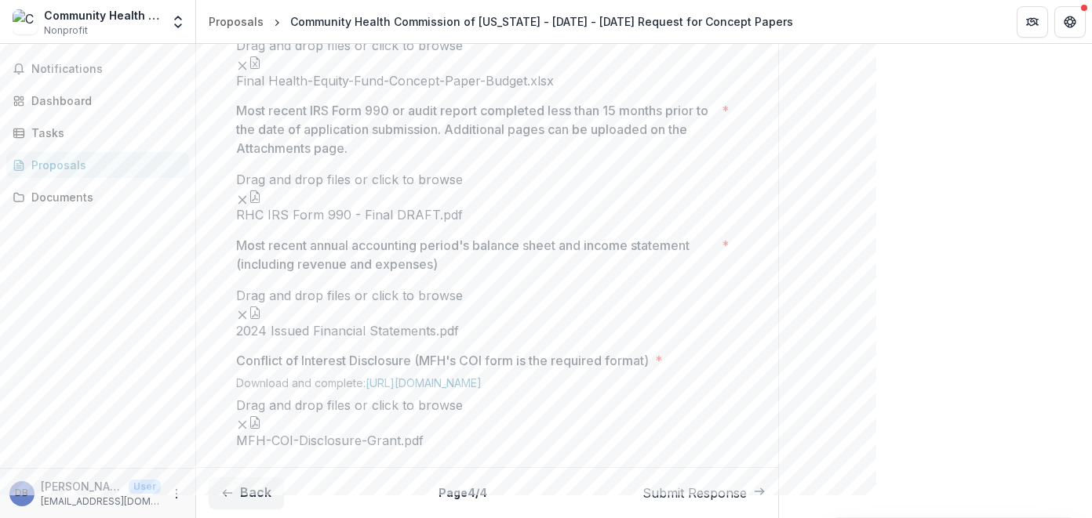
click at [261, 69] on icon "button" at bounding box center [255, 62] width 13 height 13
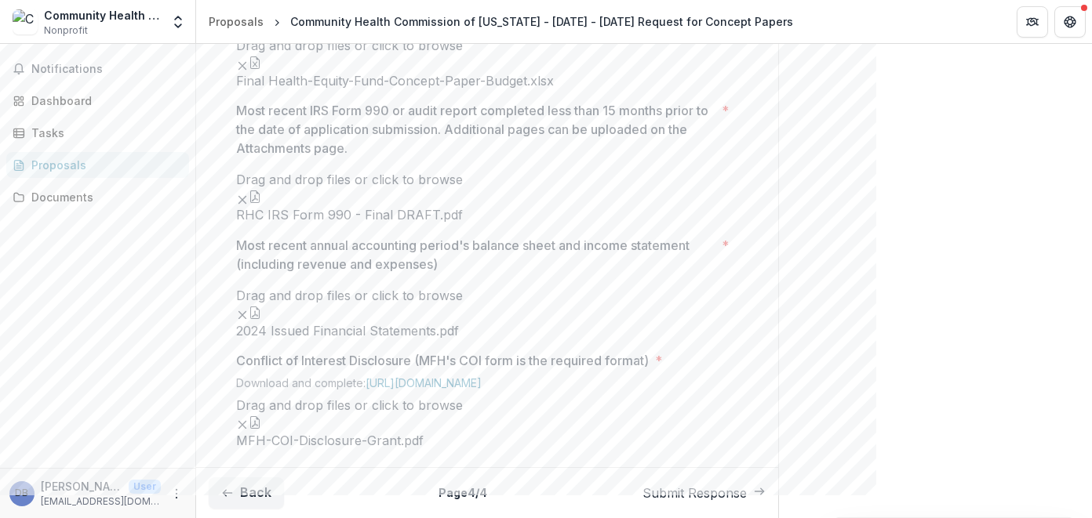
scroll to position [1510, 0]
click at [261, 203] on icon "button" at bounding box center [255, 197] width 13 height 13
click at [13, 518] on button "Close" at bounding box center [6, 527] width 13 height 19
click at [260, 307] on button "button" at bounding box center [255, 313] width 13 height 13
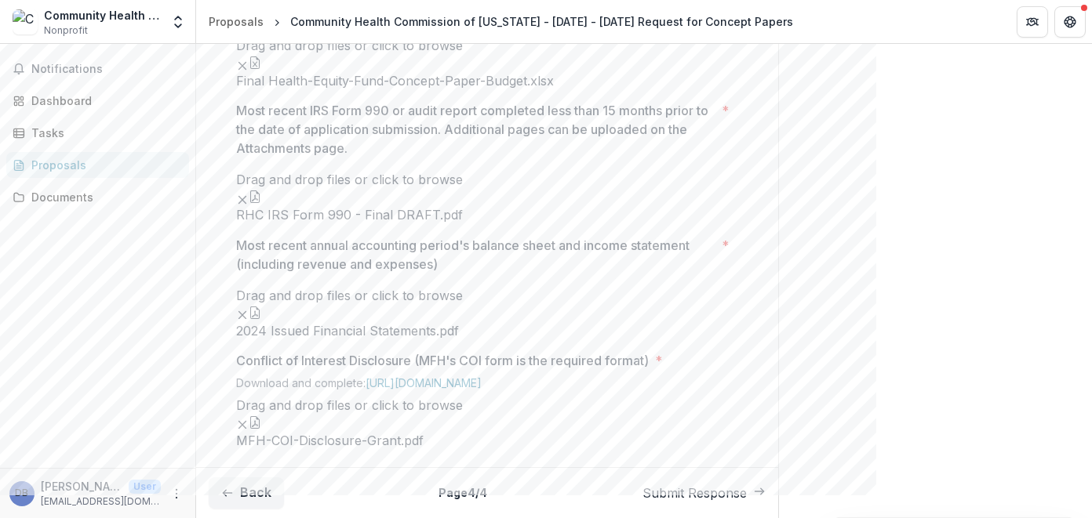
click at [250, 416] on button "button" at bounding box center [255, 422] width 13 height 13
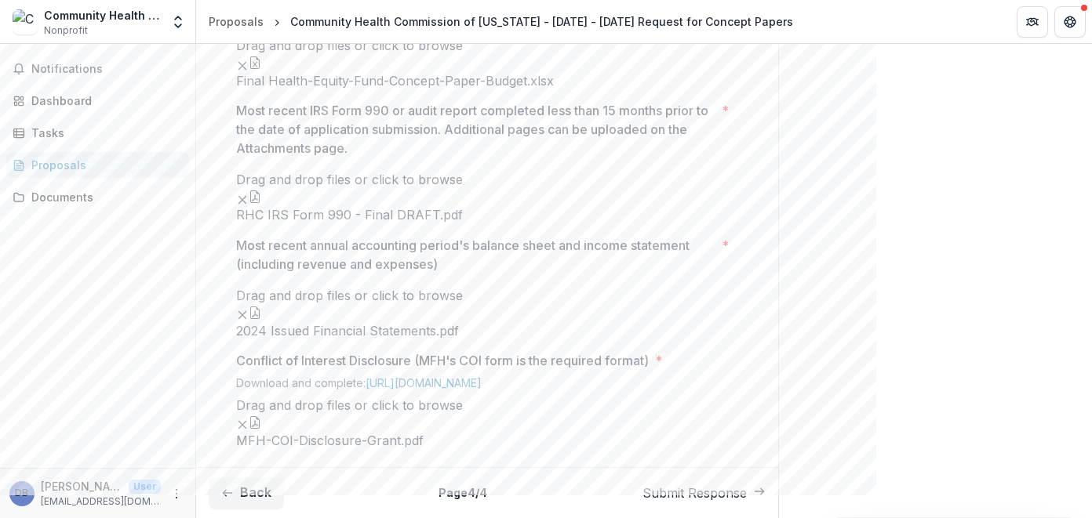
click at [260, 203] on icon "button" at bounding box center [254, 197] width 9 height 13
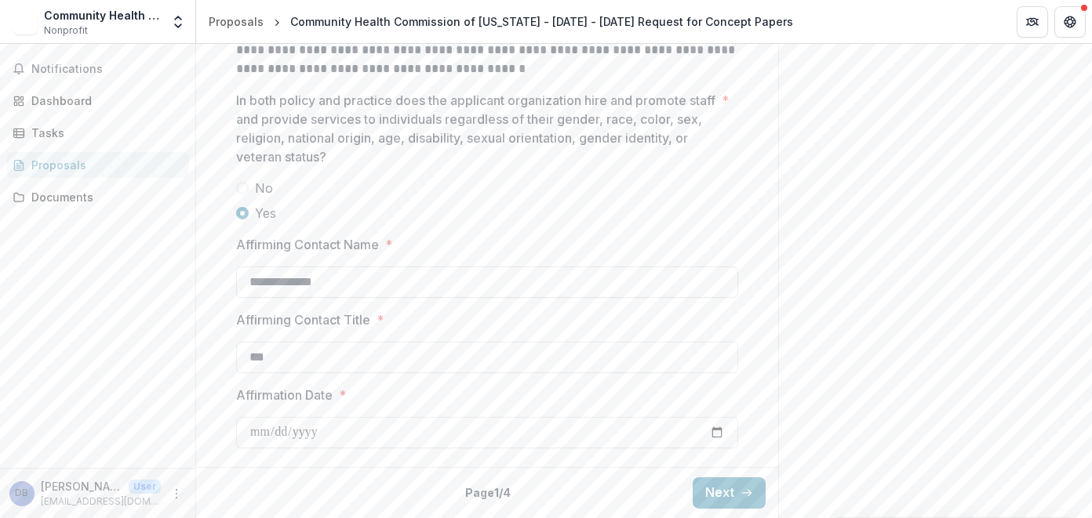
scroll to position [2517, 0]
click at [740, 491] on icon "button" at bounding box center [746, 493] width 13 height 13
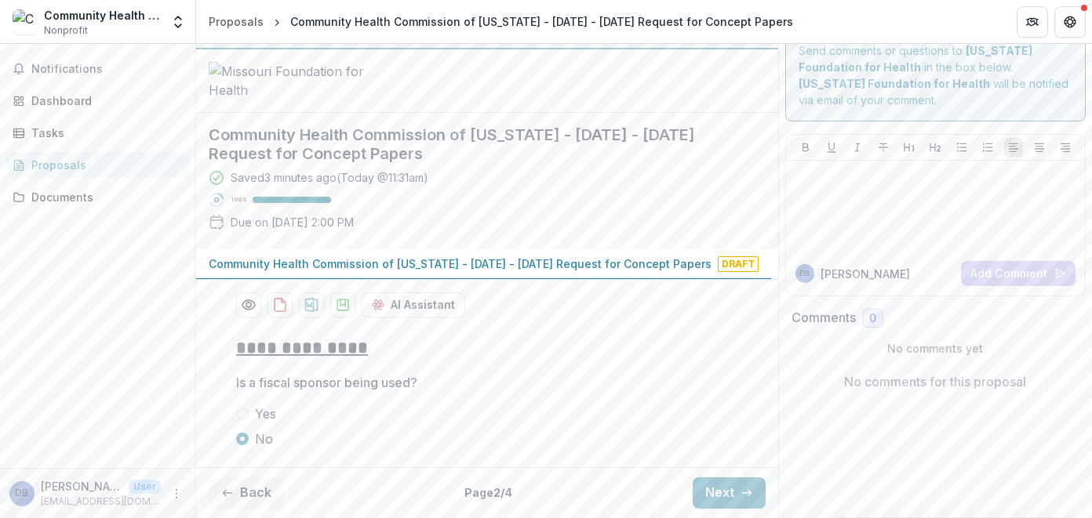
scroll to position [144, 0]
click at [722, 490] on button "Next" at bounding box center [728, 493] width 73 height 31
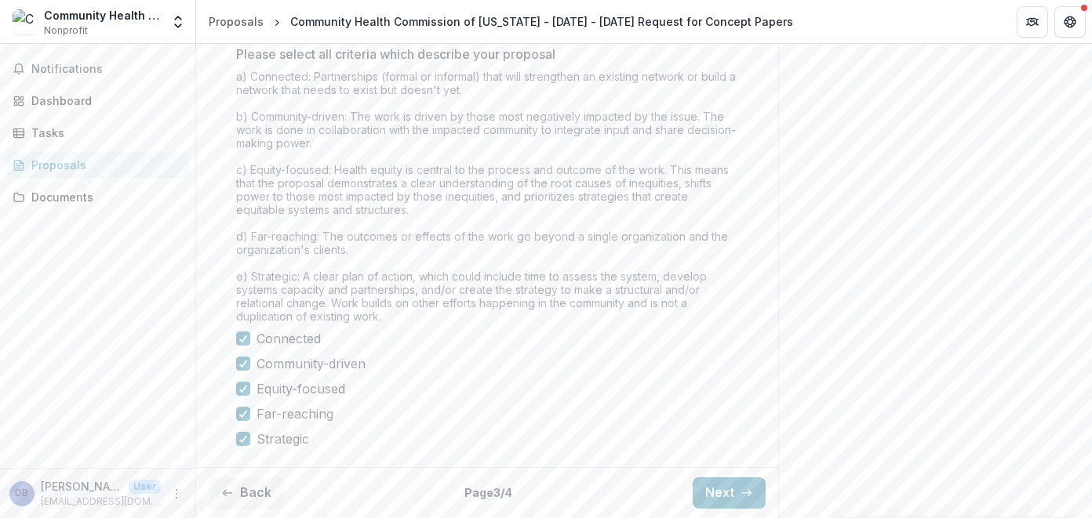
scroll to position [1432, 0]
click at [722, 491] on button "Next" at bounding box center [728, 493] width 73 height 31
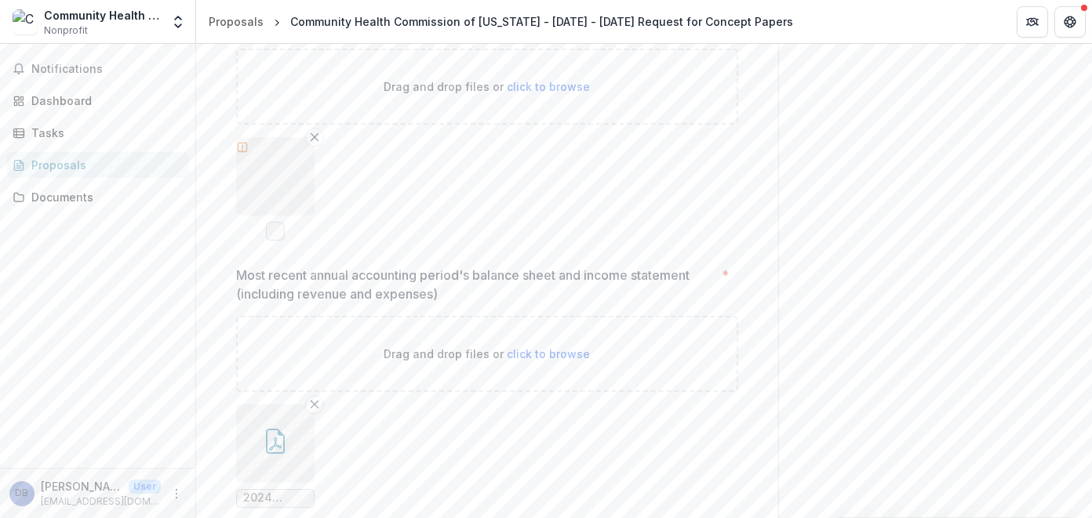
scroll to position [1415, 0]
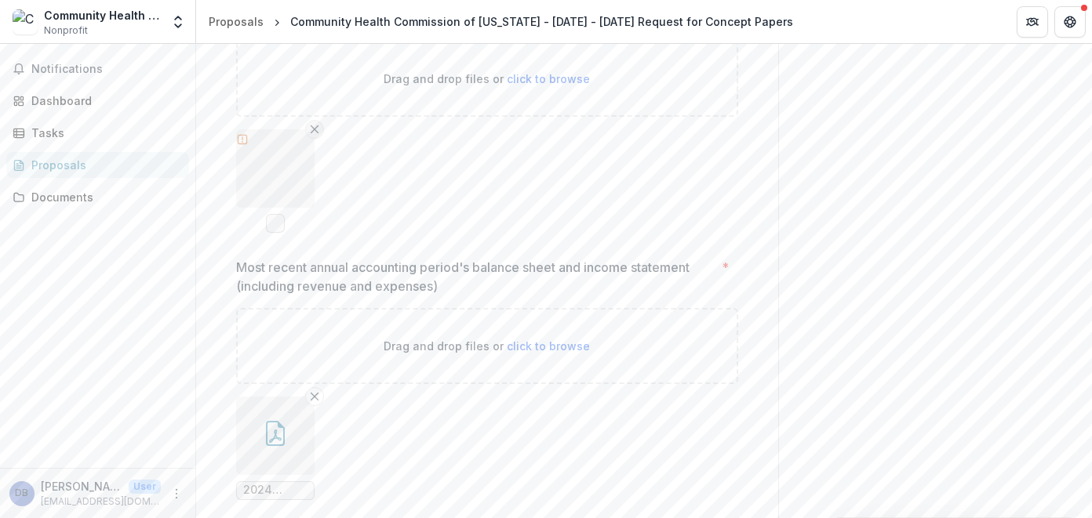
click at [308, 136] on icon "Remove File" at bounding box center [314, 129] width 13 height 13
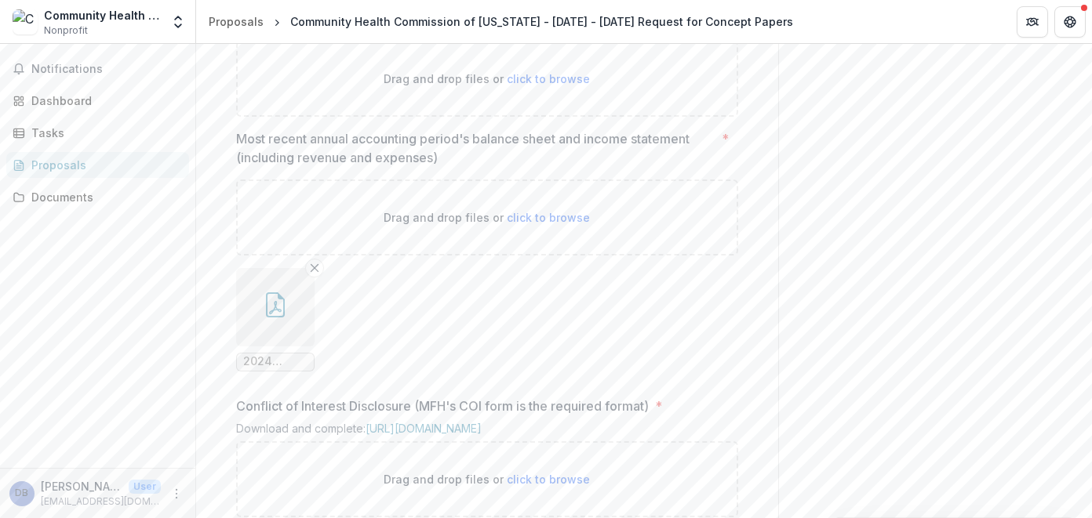
click at [551, 85] on span "click to browse" at bounding box center [548, 78] width 83 height 13
type input "**********"
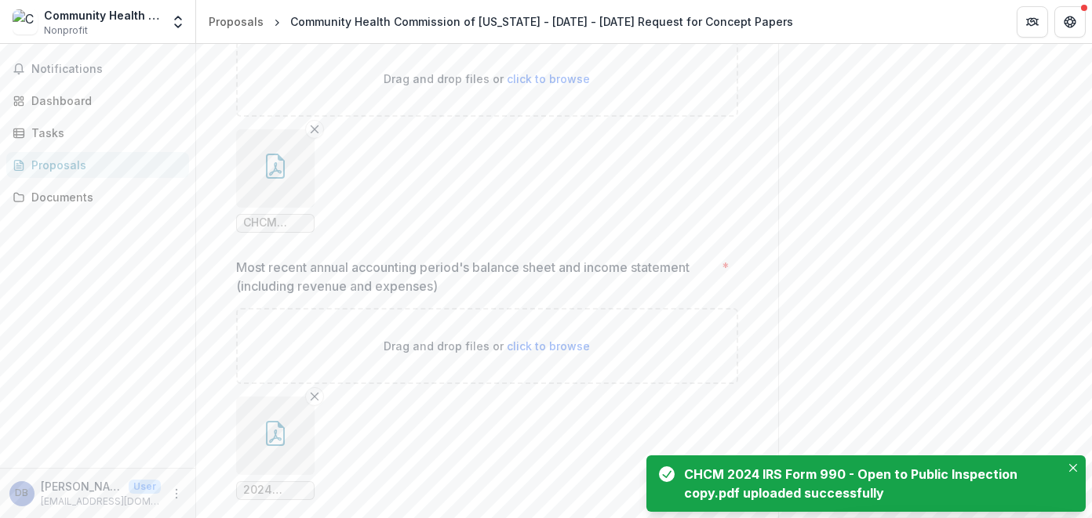
click at [263, 179] on icon "button" at bounding box center [275, 166] width 25 height 25
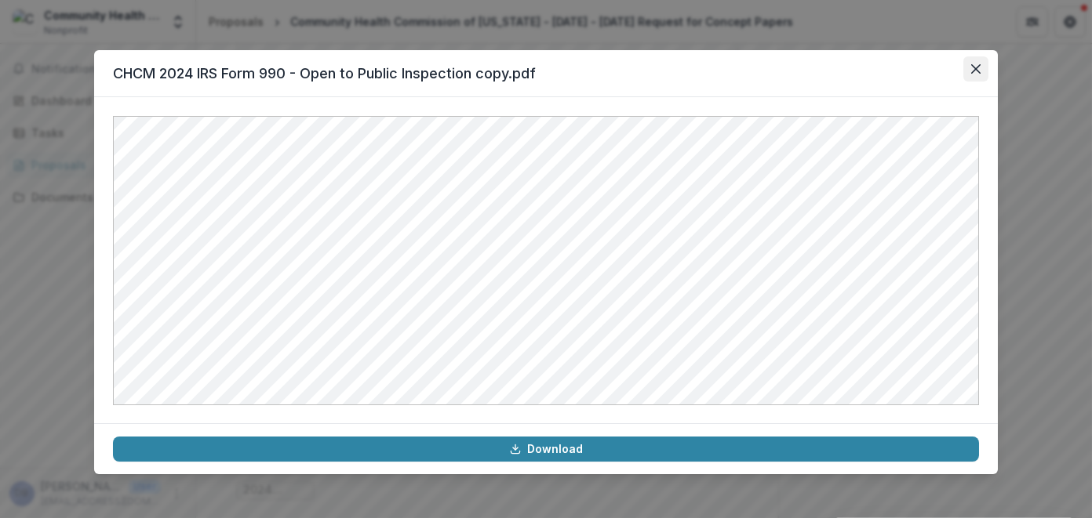
click at [976, 71] on icon "Close" at bounding box center [975, 68] width 9 height 9
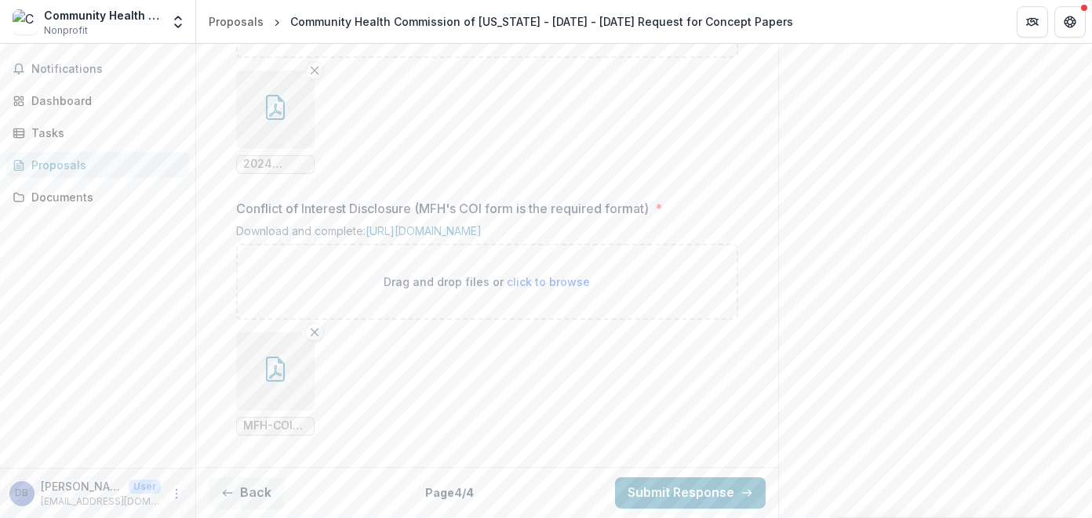
scroll to position [1885, 0]
click at [652, 496] on button "Submit Response" at bounding box center [690, 493] width 151 height 31
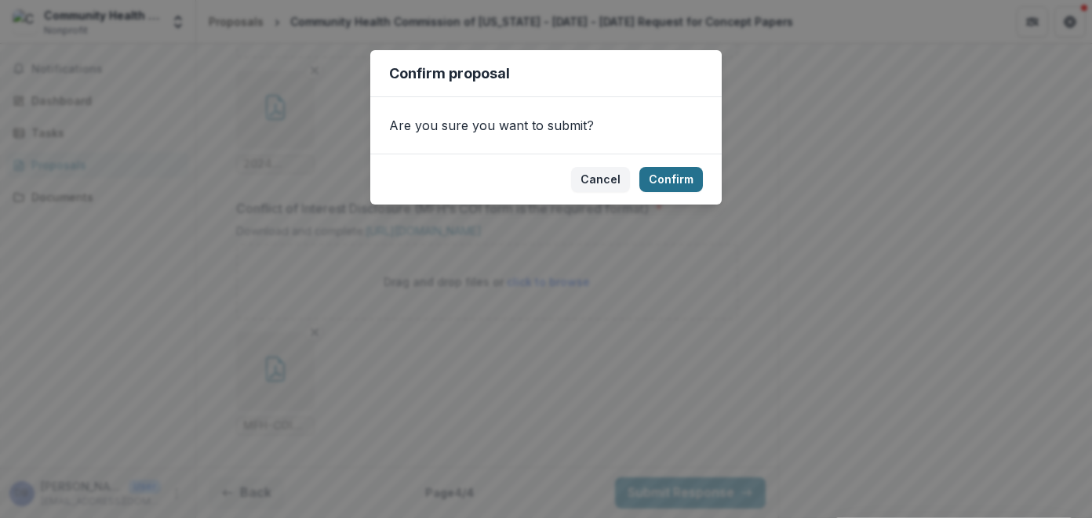
click at [684, 173] on button "Confirm" at bounding box center [671, 179] width 64 height 25
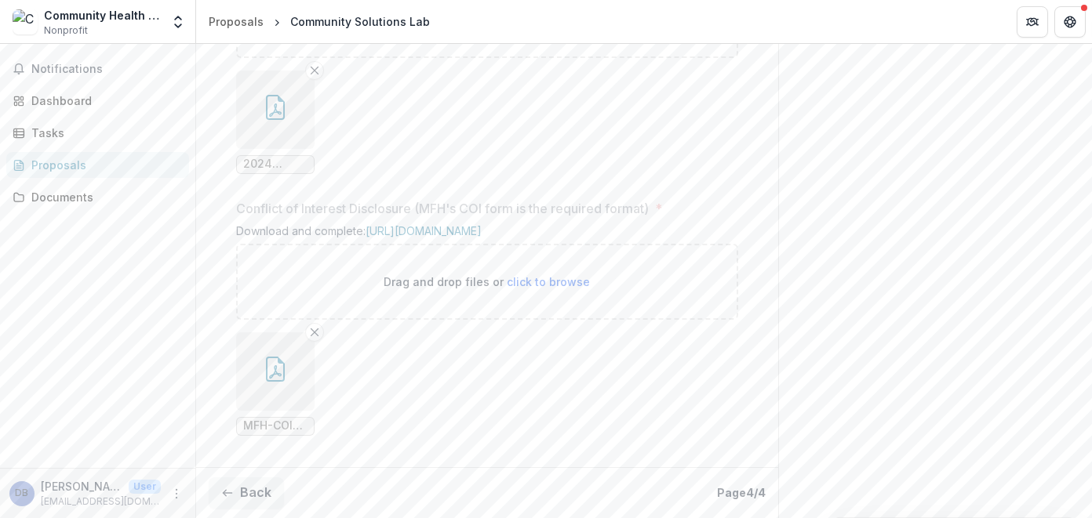
scroll to position [1917, 0]
click at [102, 67] on span "Notifications" at bounding box center [99, 69] width 136 height 13
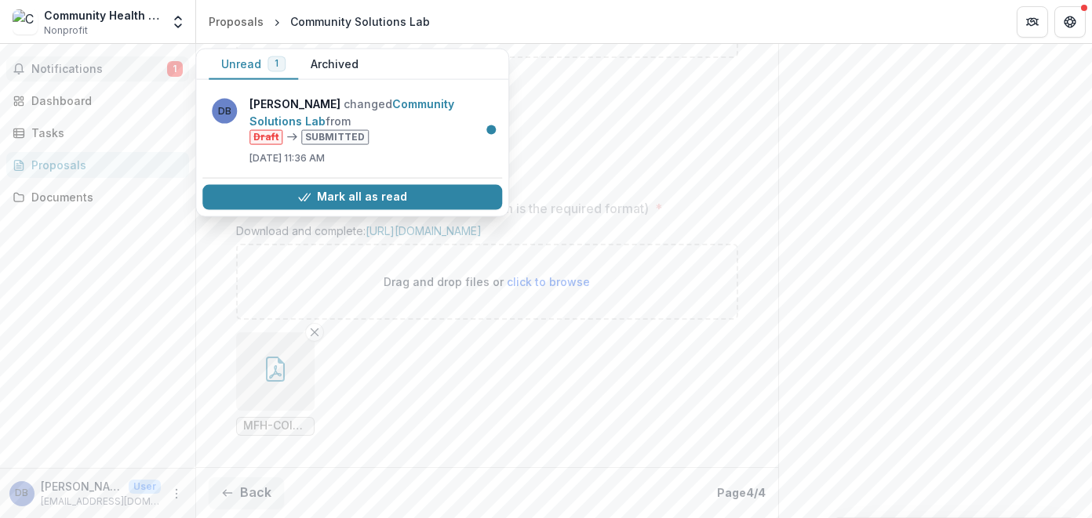
click at [139, 60] on button "Notifications 1" at bounding box center [97, 68] width 183 height 25
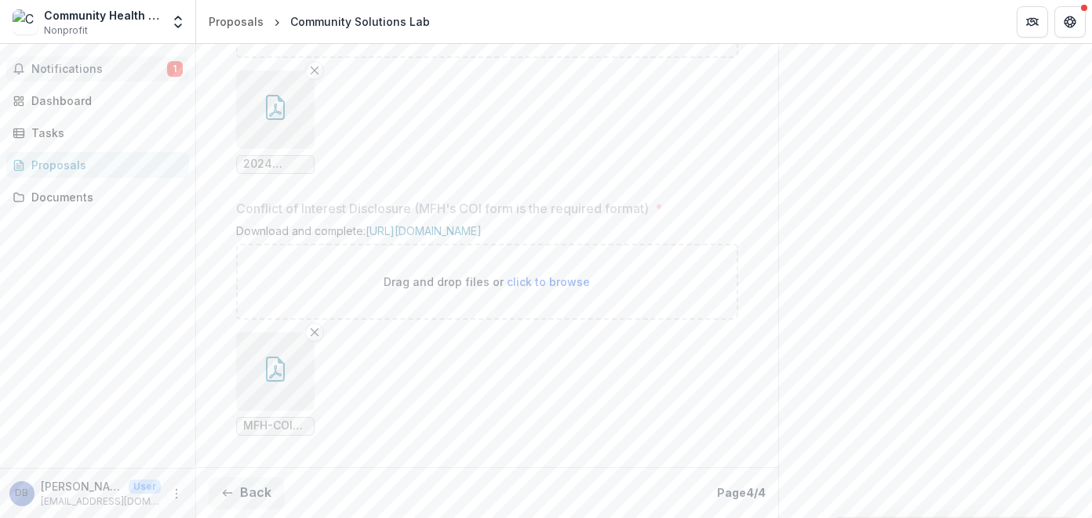
click at [138, 63] on span "Notifications" at bounding box center [99, 69] width 136 height 13
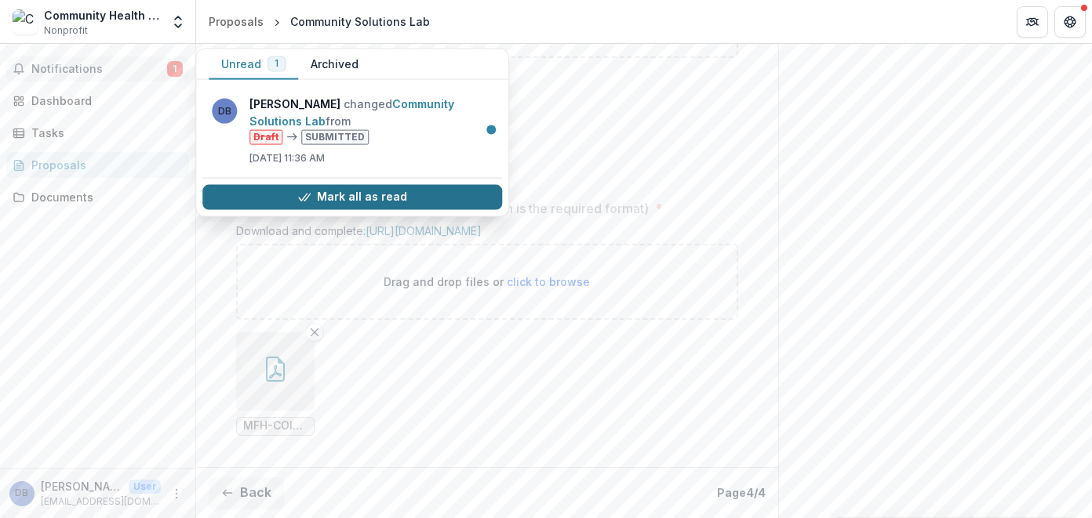
click at [268, 196] on button "Mark all as read" at bounding box center [352, 196] width 300 height 25
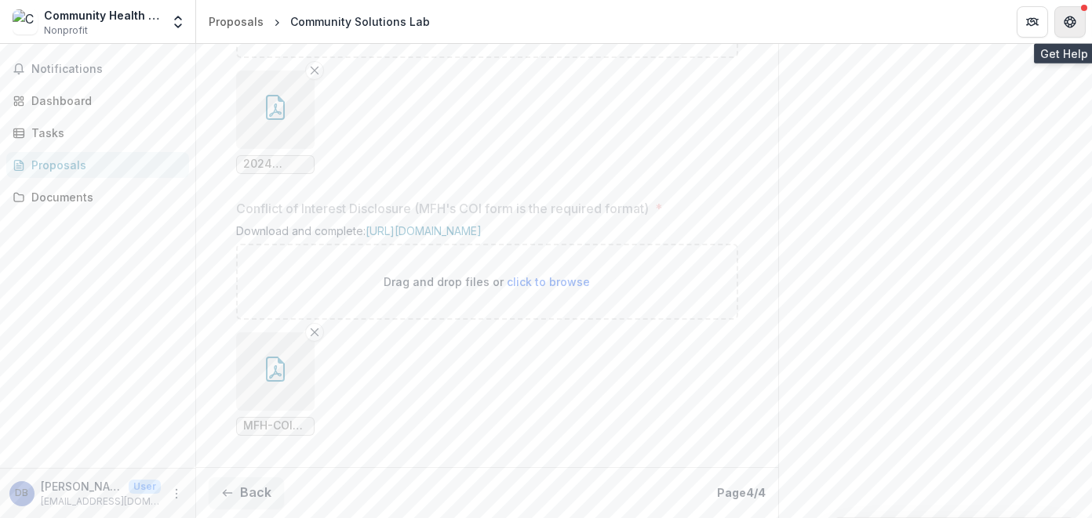
click at [1067, 16] on icon "Get Help" at bounding box center [1069, 22] width 13 height 13
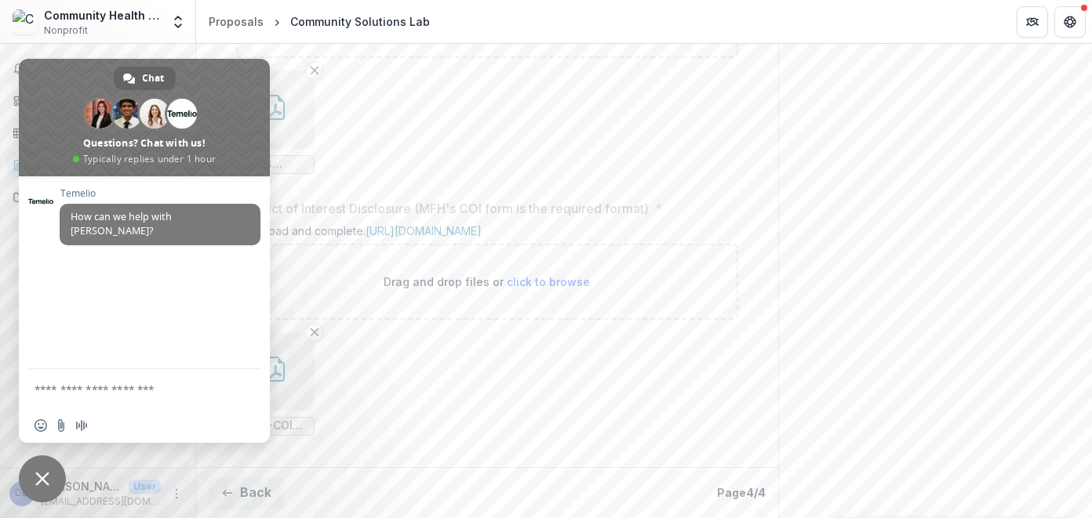
click at [543, 20] on header "Proposals Community Solutions Lab" at bounding box center [644, 21] width 896 height 43
click at [176, 491] on icon "More" at bounding box center [176, 494] width 13 height 13
click at [239, 488] on button "Logout" at bounding box center [280, 486] width 168 height 26
